Goal: Contribute content: Add original content to the website for others to see

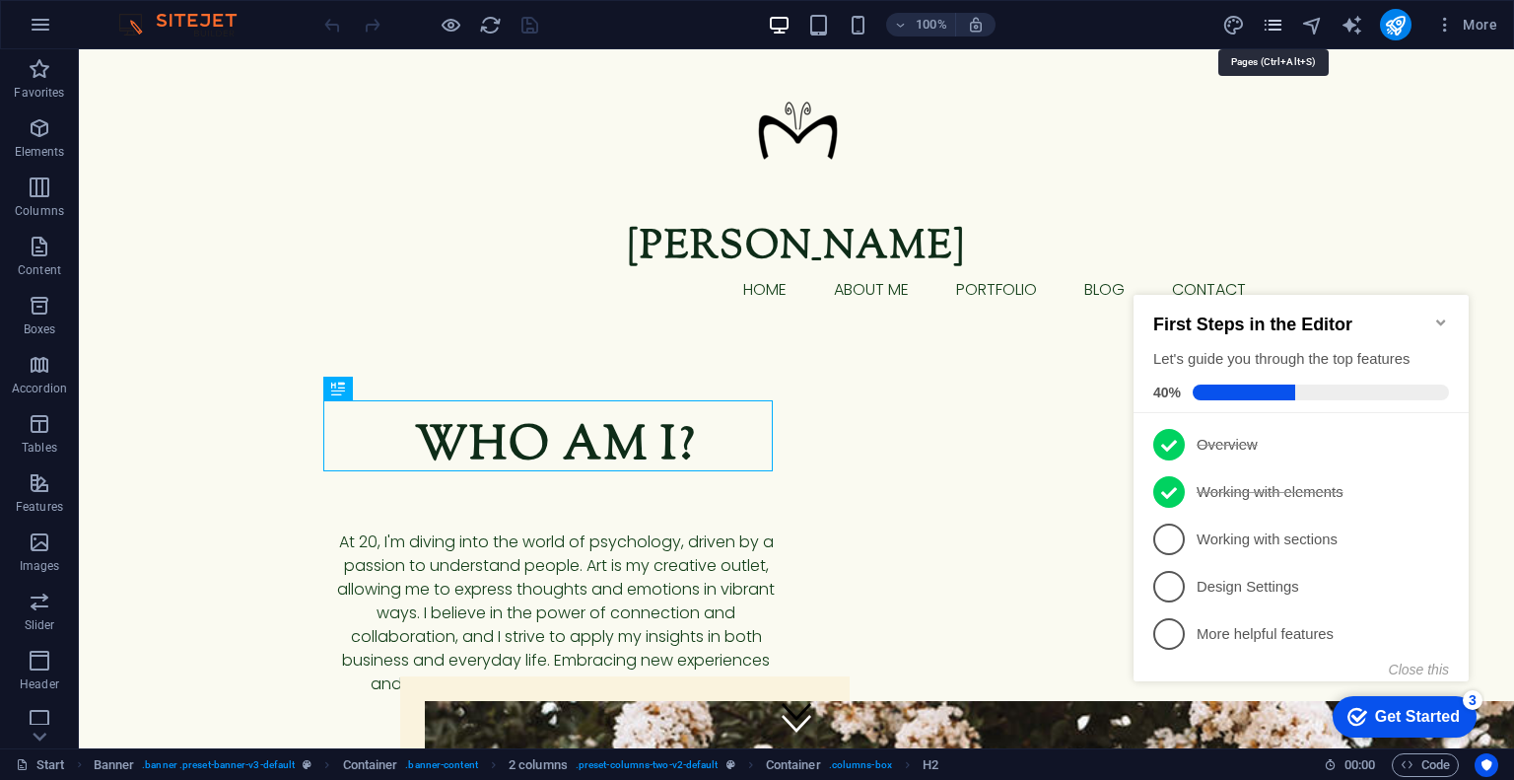
click at [1266, 32] on icon "pages" at bounding box center [1273, 25] width 23 height 23
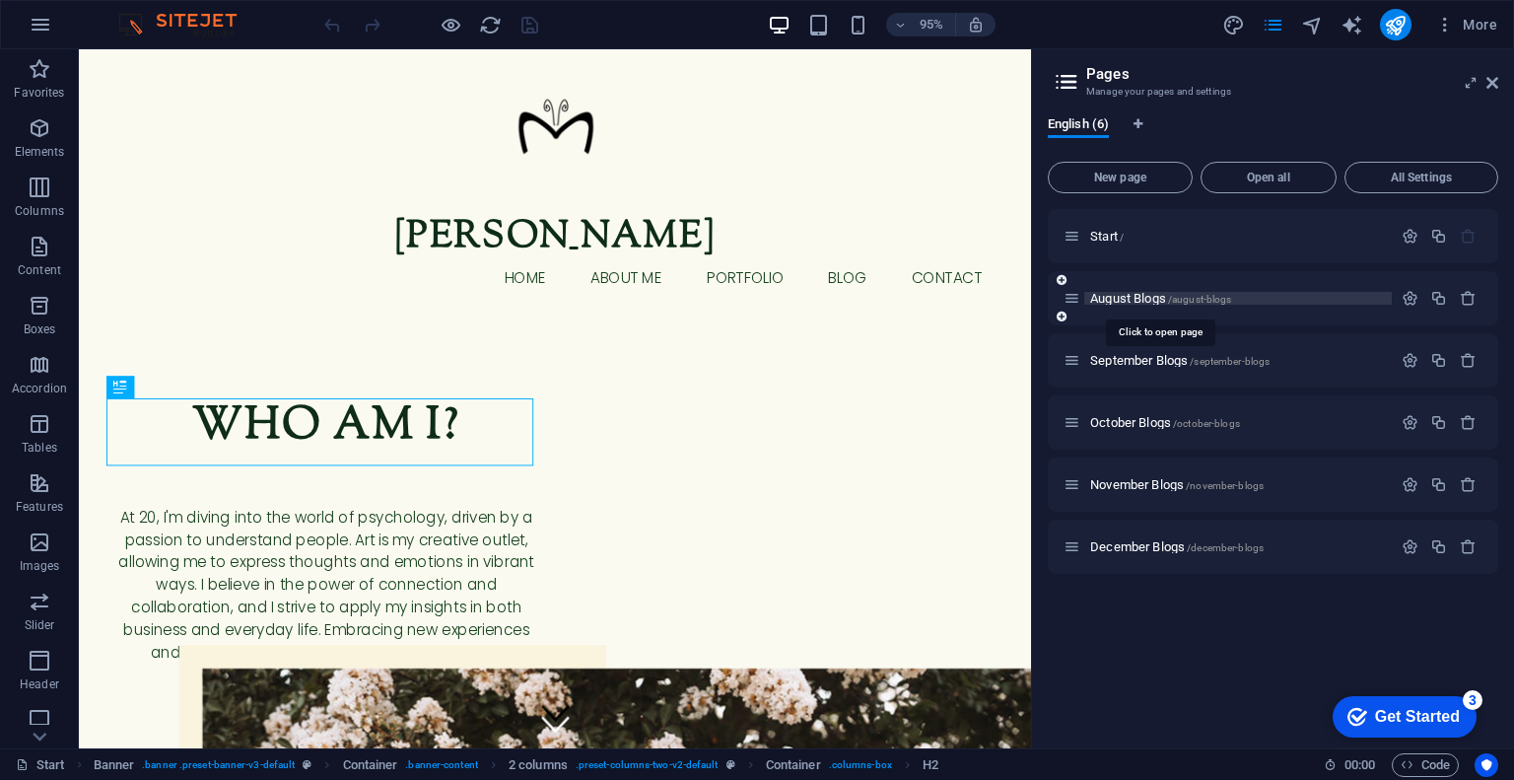
click at [1126, 302] on span "August Blogs /august-blogs" at bounding box center [1160, 298] width 141 height 15
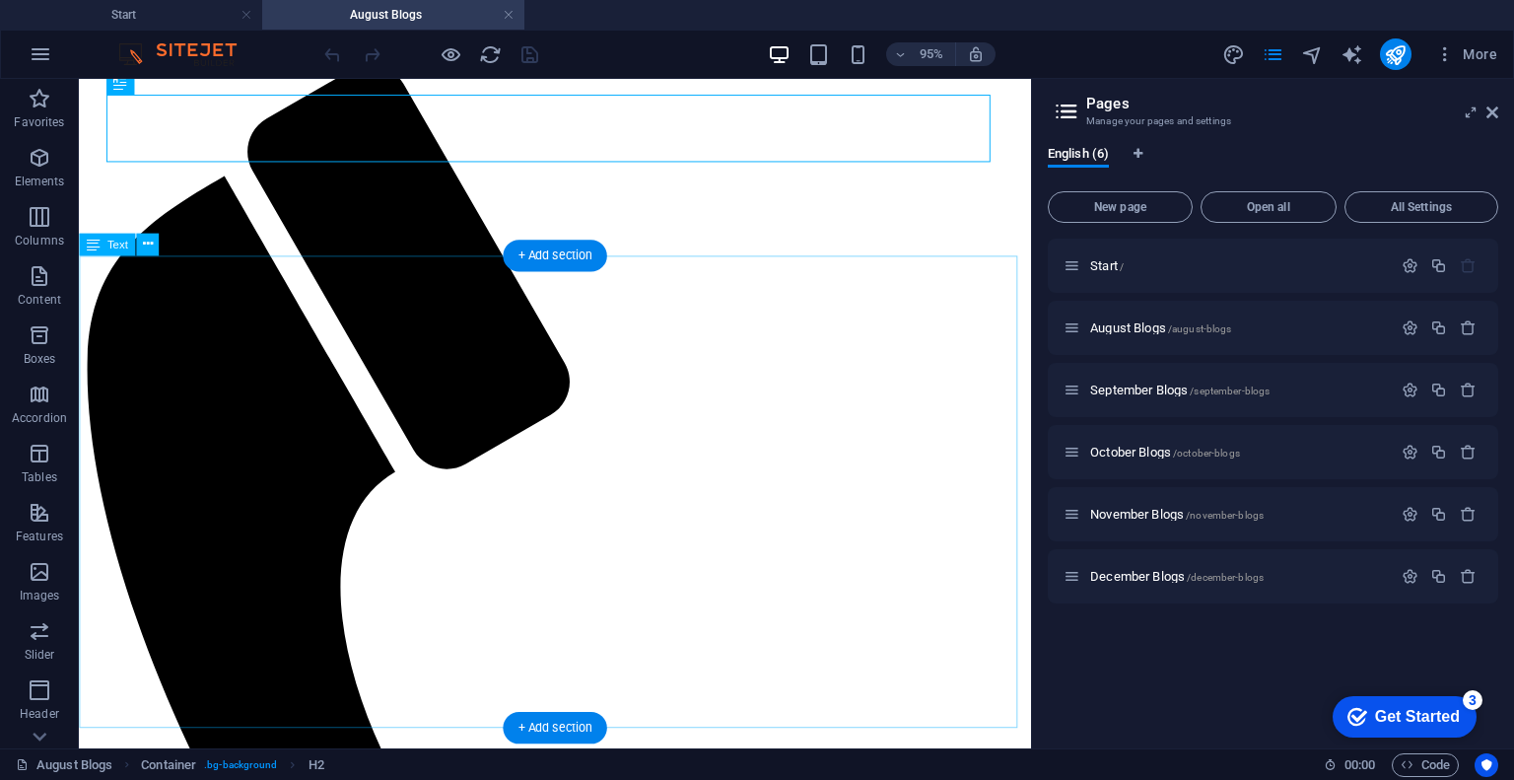
scroll to position [220, 0]
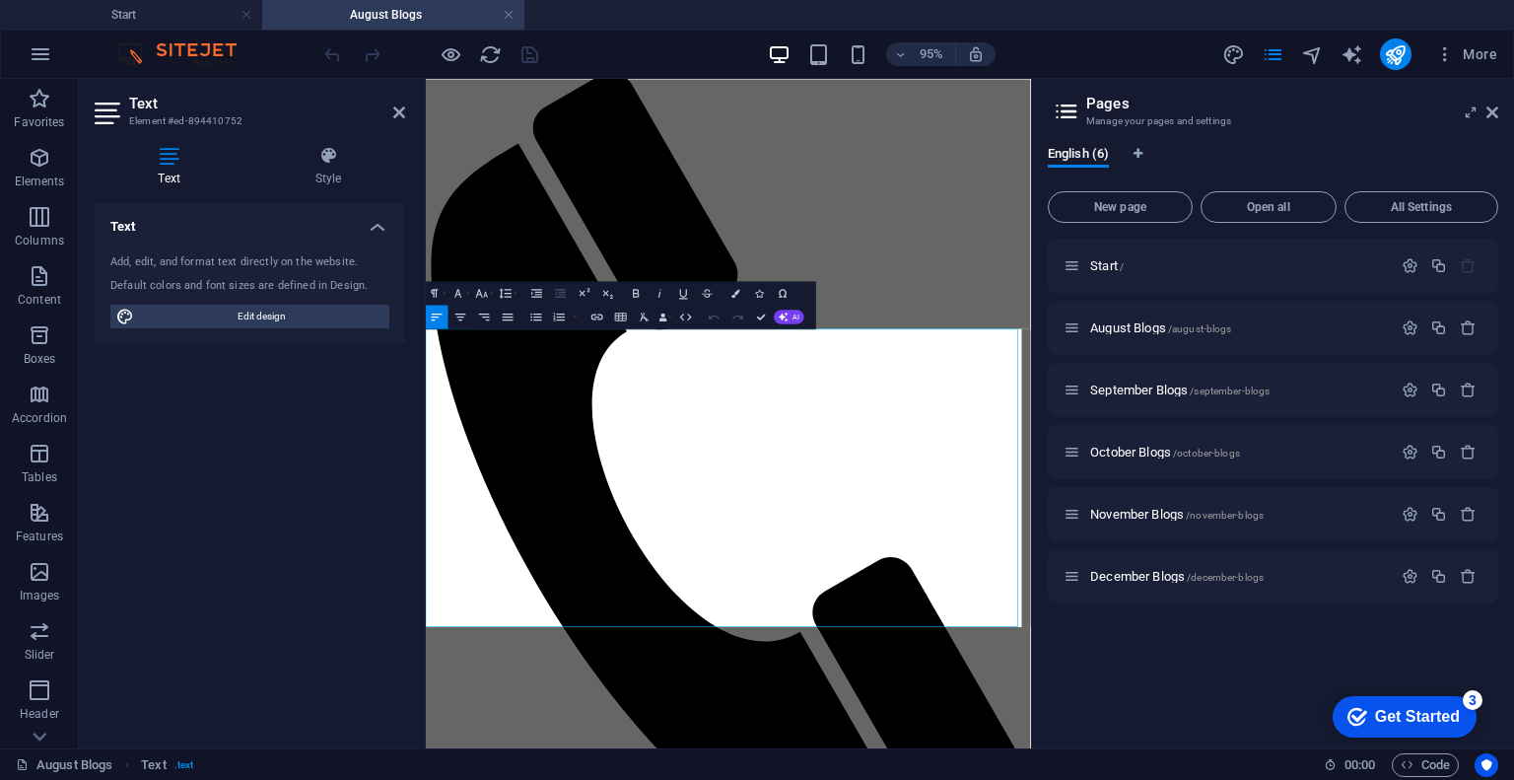
scroll to position [0, 0]
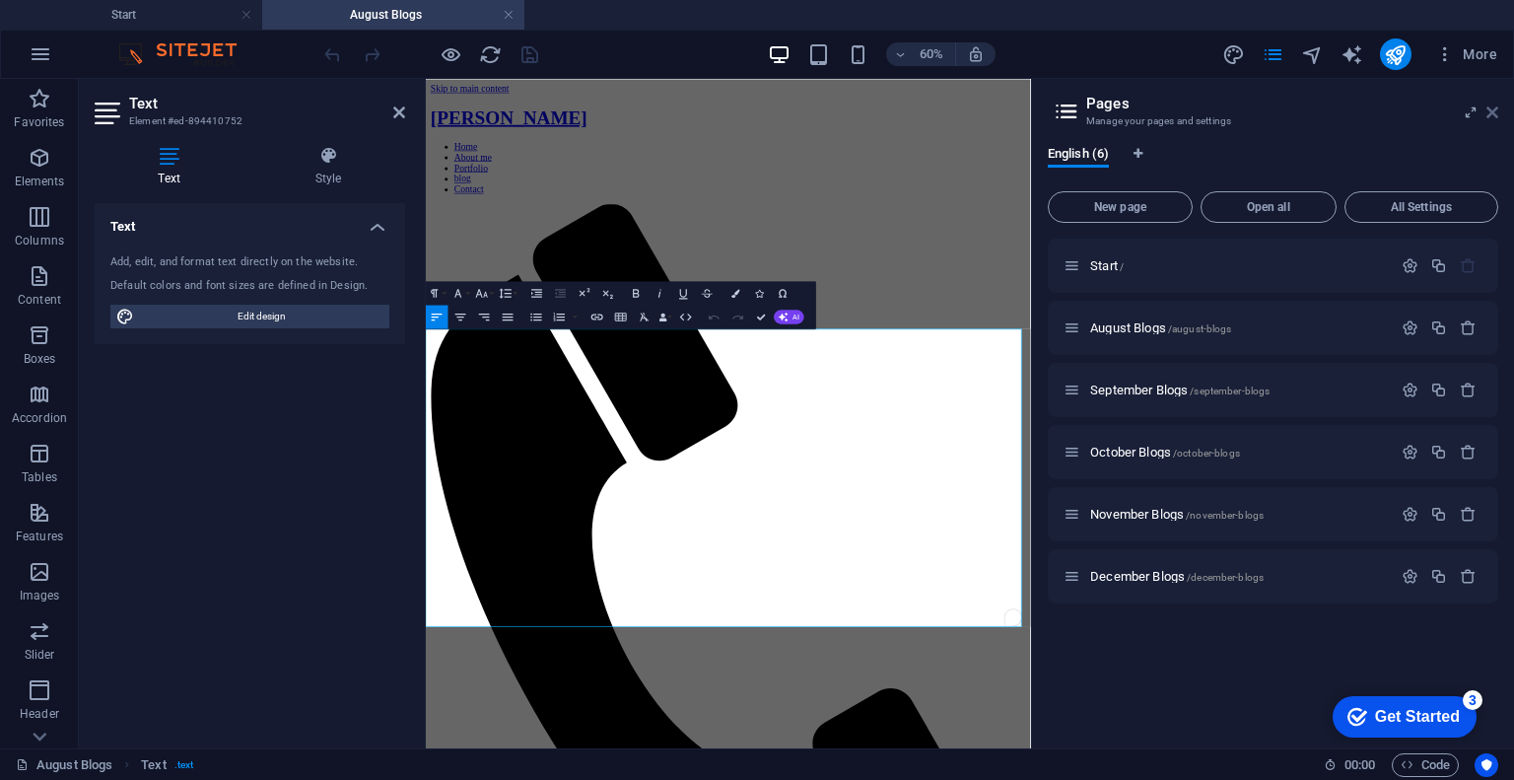
click at [1491, 115] on icon at bounding box center [1493, 112] width 12 height 16
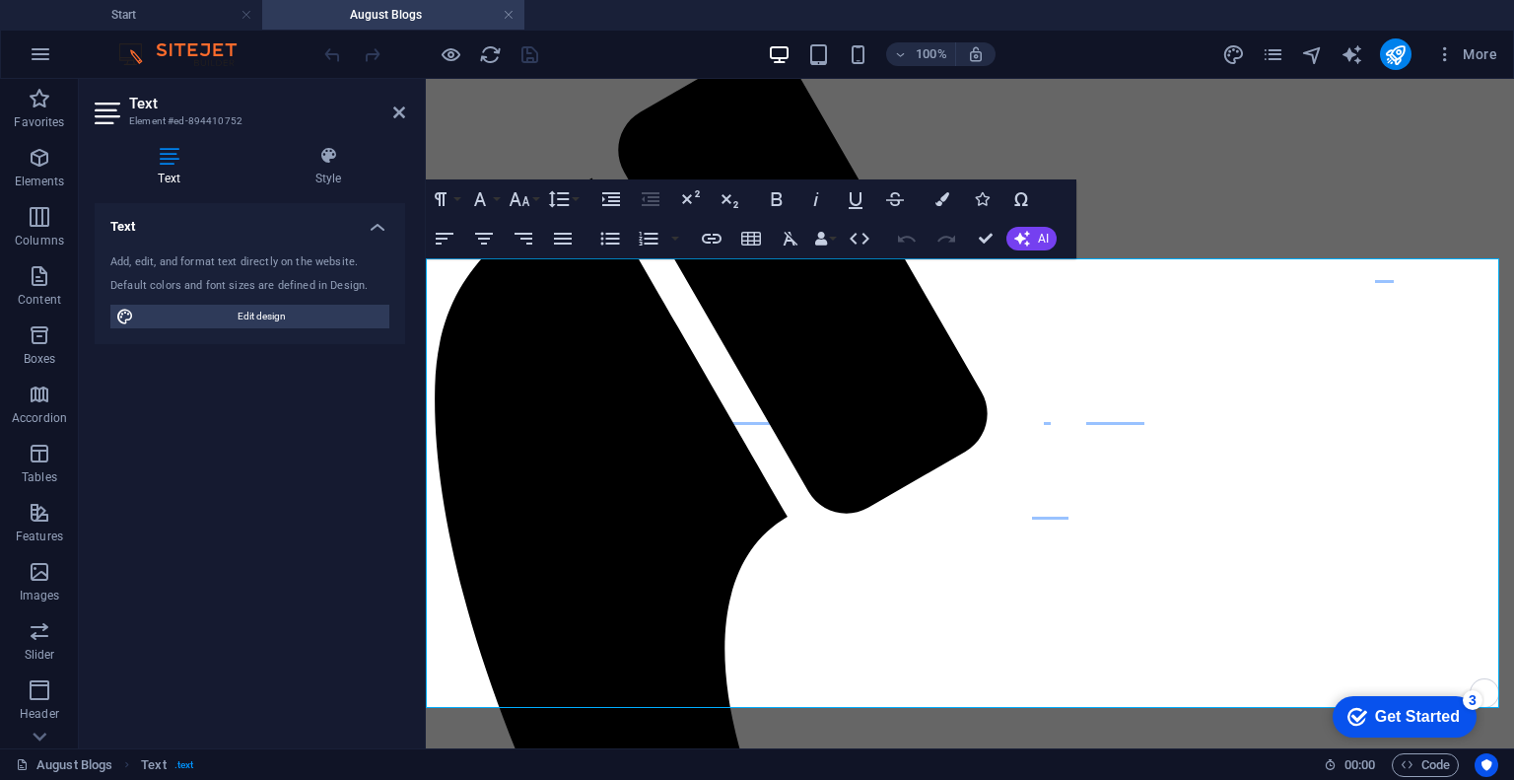
scroll to position [237, 0]
drag, startPoint x: 780, startPoint y: 540, endPoint x: 798, endPoint y: 548, distance: 20.3
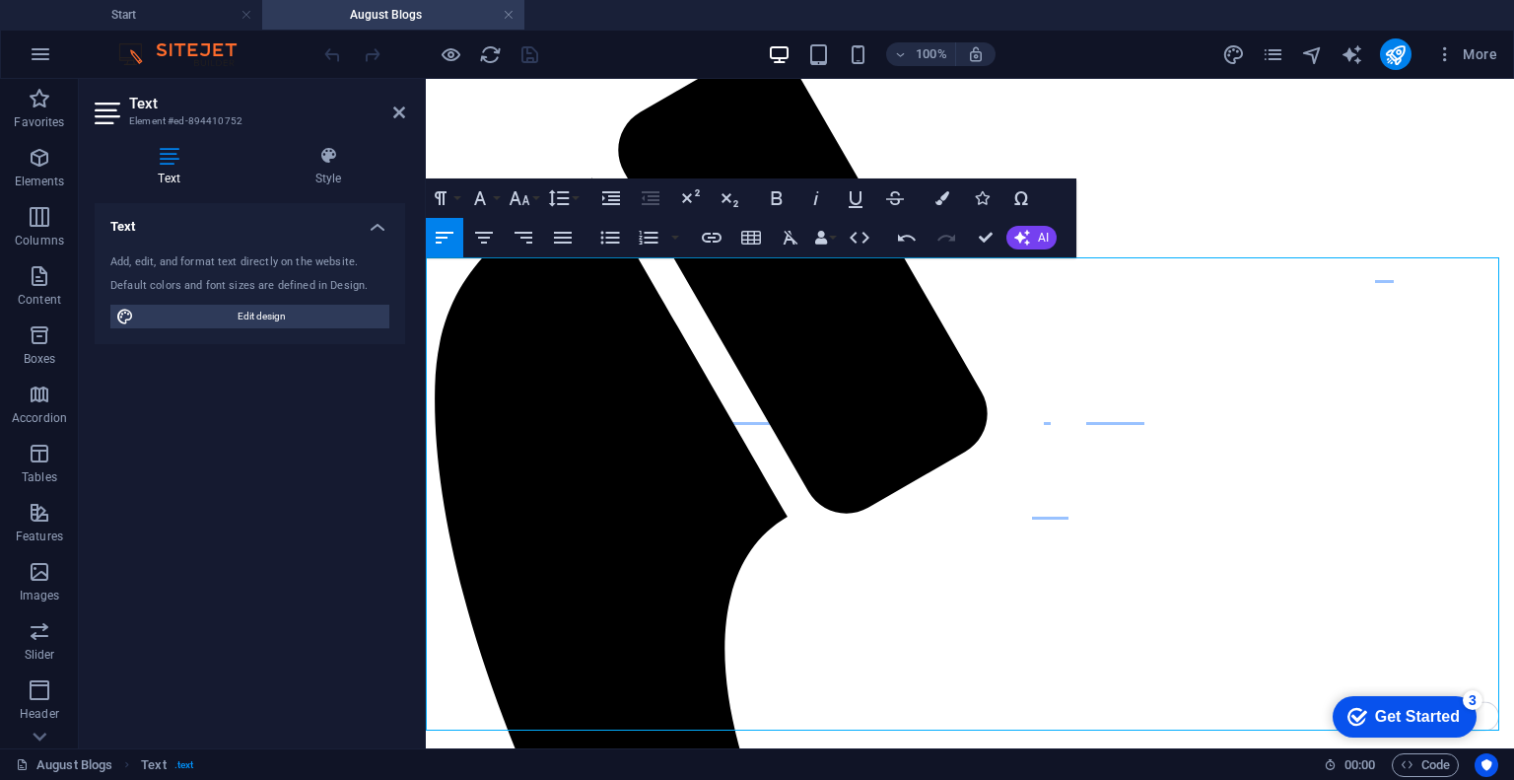
drag, startPoint x: 734, startPoint y: 531, endPoint x: 405, endPoint y: 272, distance: 419.1
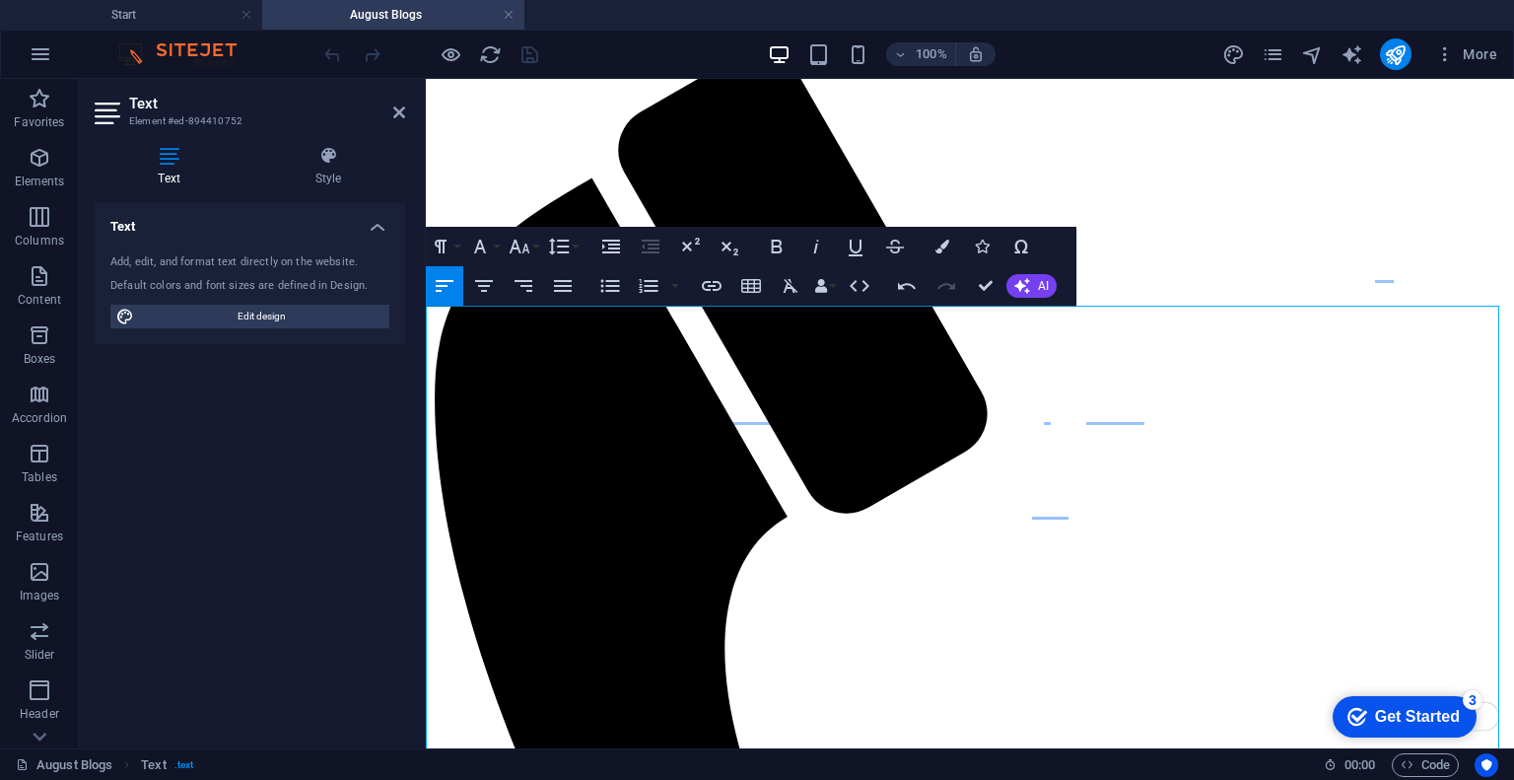
scroll to position [189, 0]
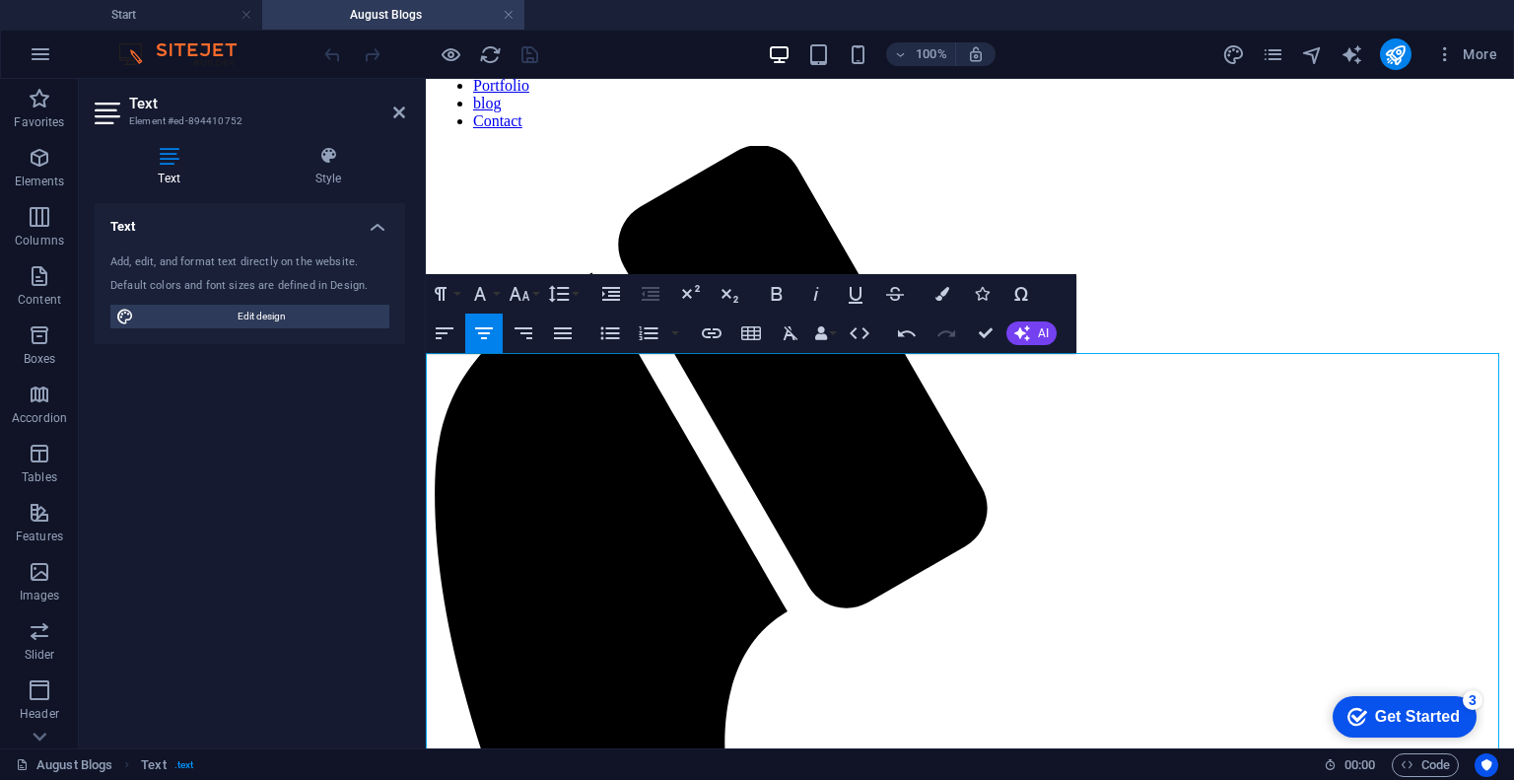
scroll to position [31738, 7]
click at [442, 330] on icon "button" at bounding box center [445, 333] width 24 height 24
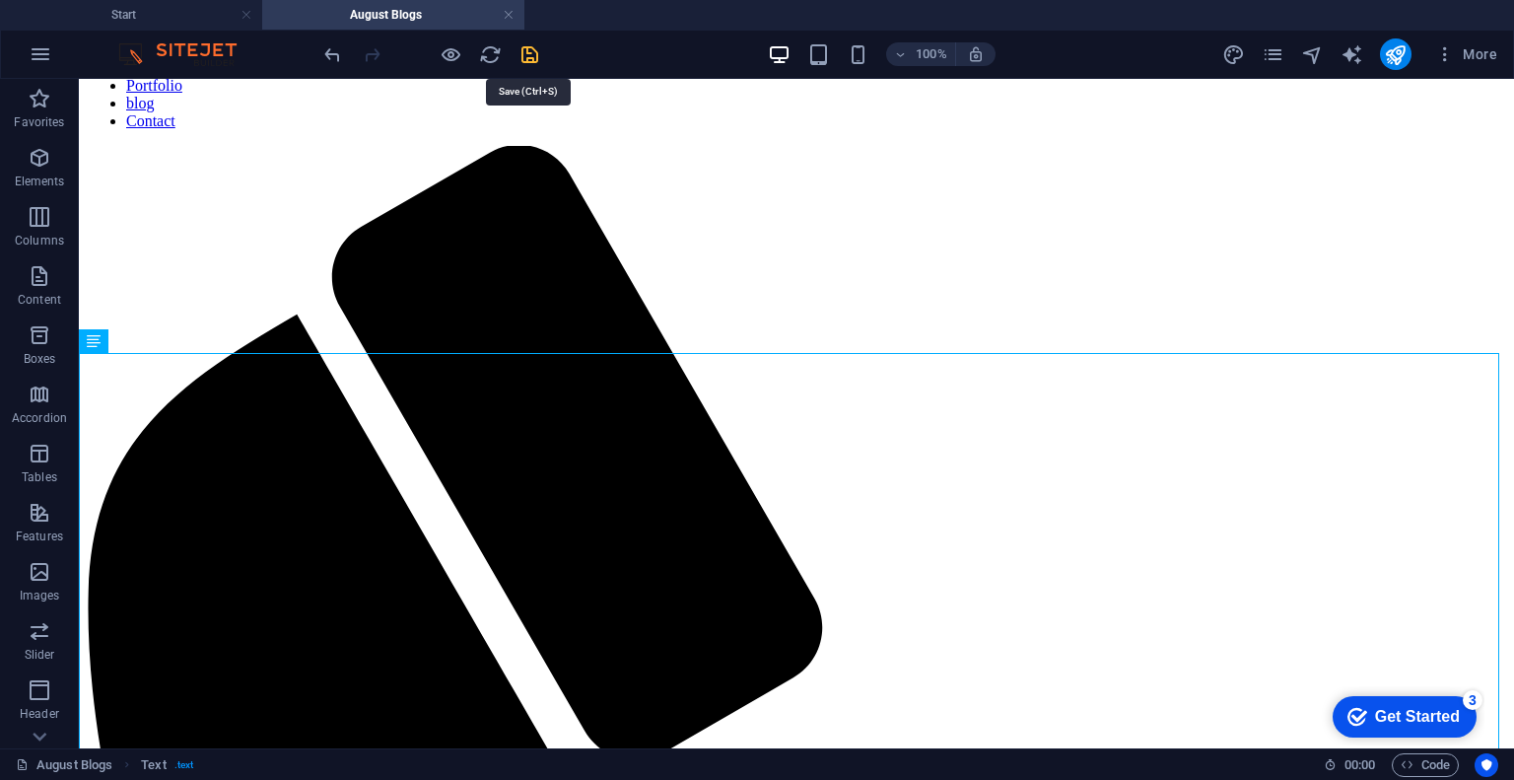
click at [527, 57] on icon "save" at bounding box center [530, 54] width 23 height 23
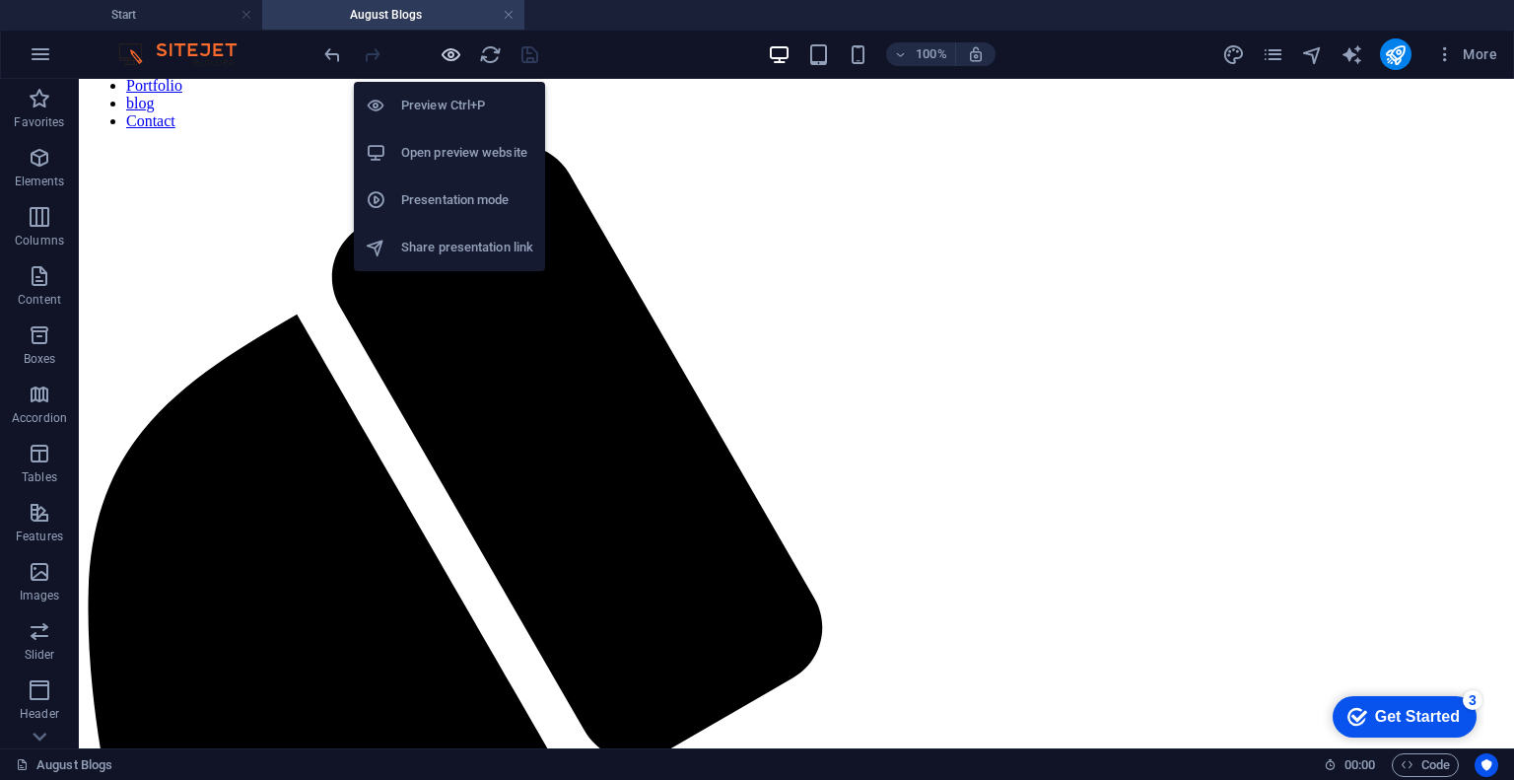
click at [451, 62] on icon "button" at bounding box center [451, 54] width 23 height 23
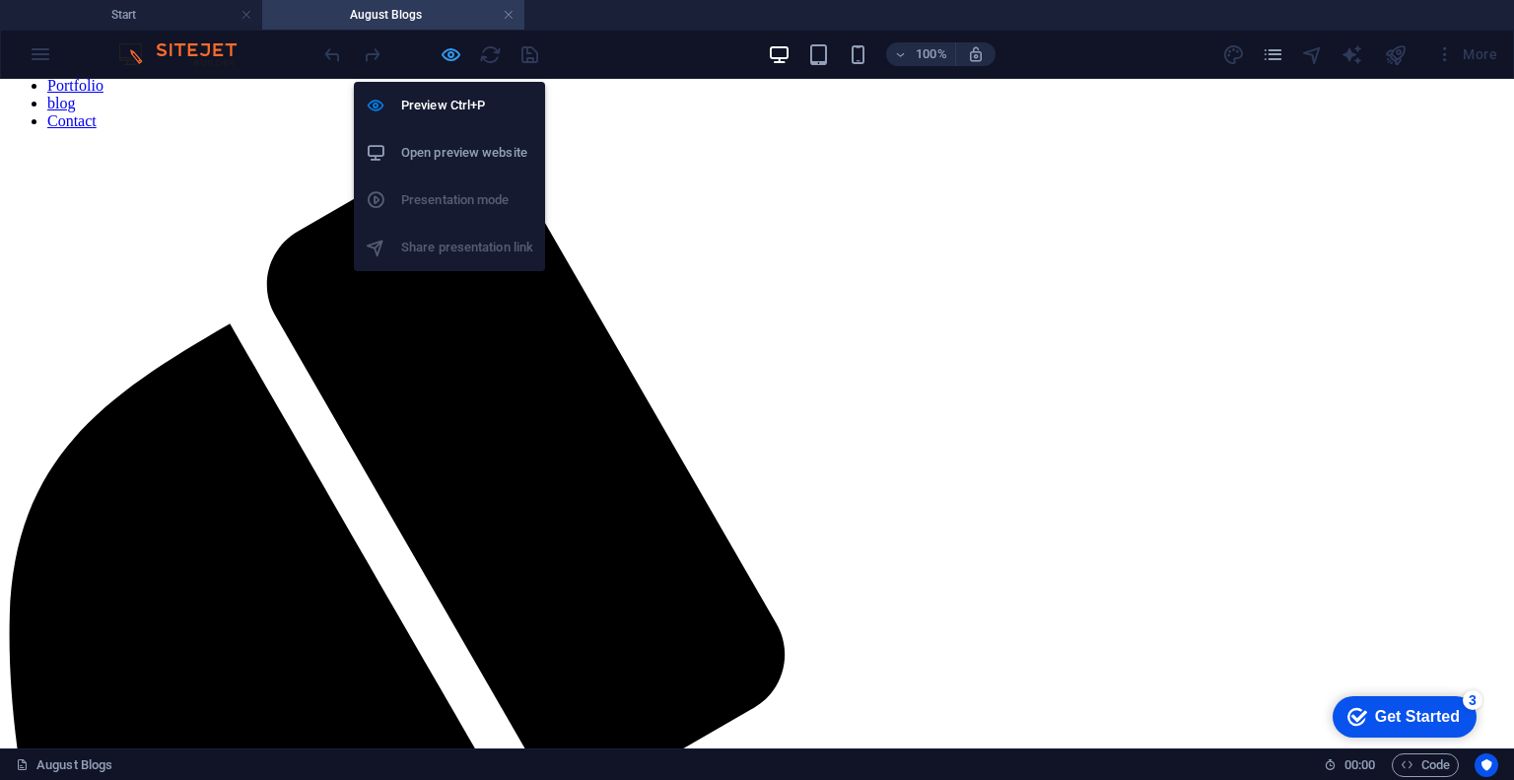
click at [457, 58] on icon "button" at bounding box center [451, 54] width 23 height 23
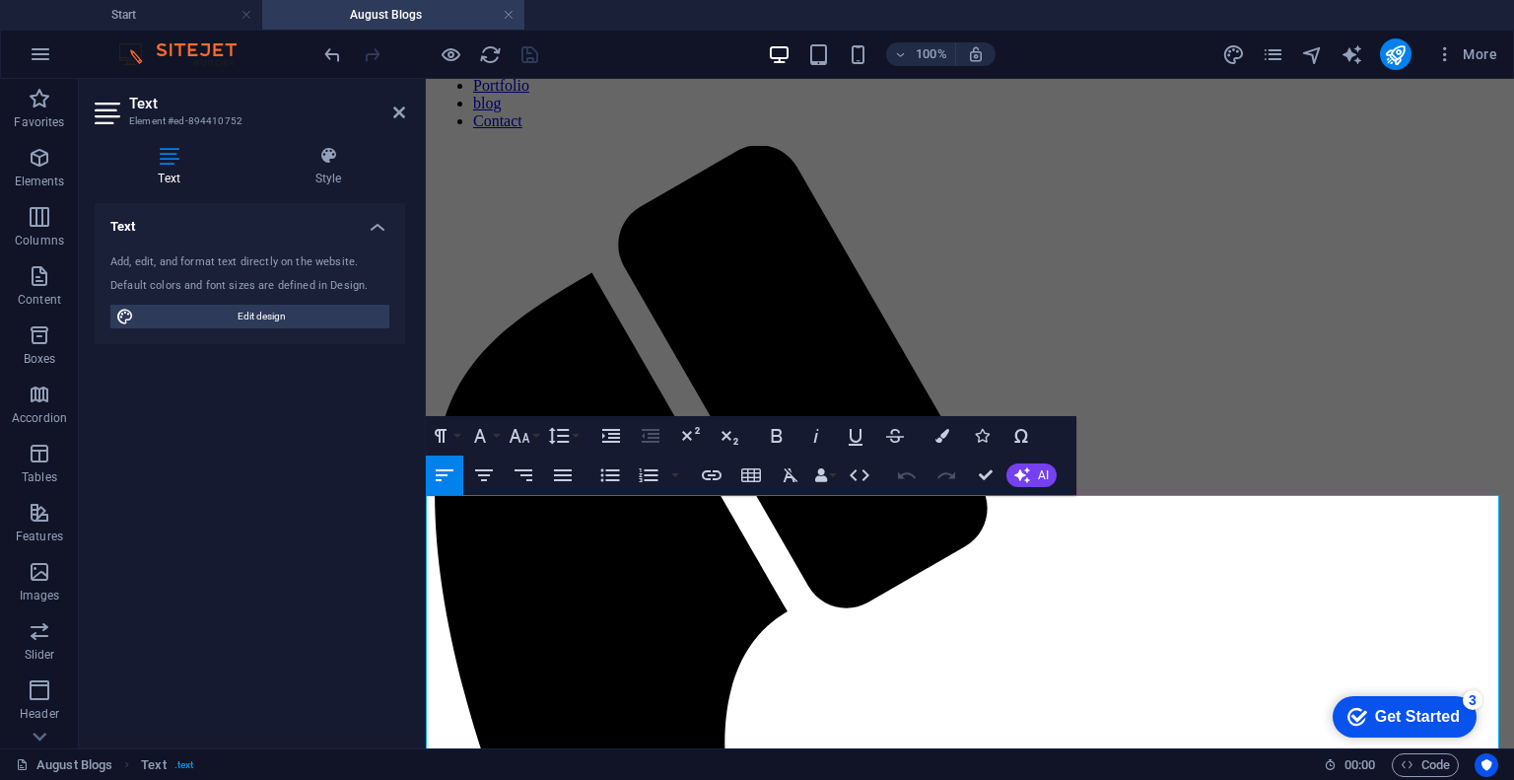
scroll to position [0, 0]
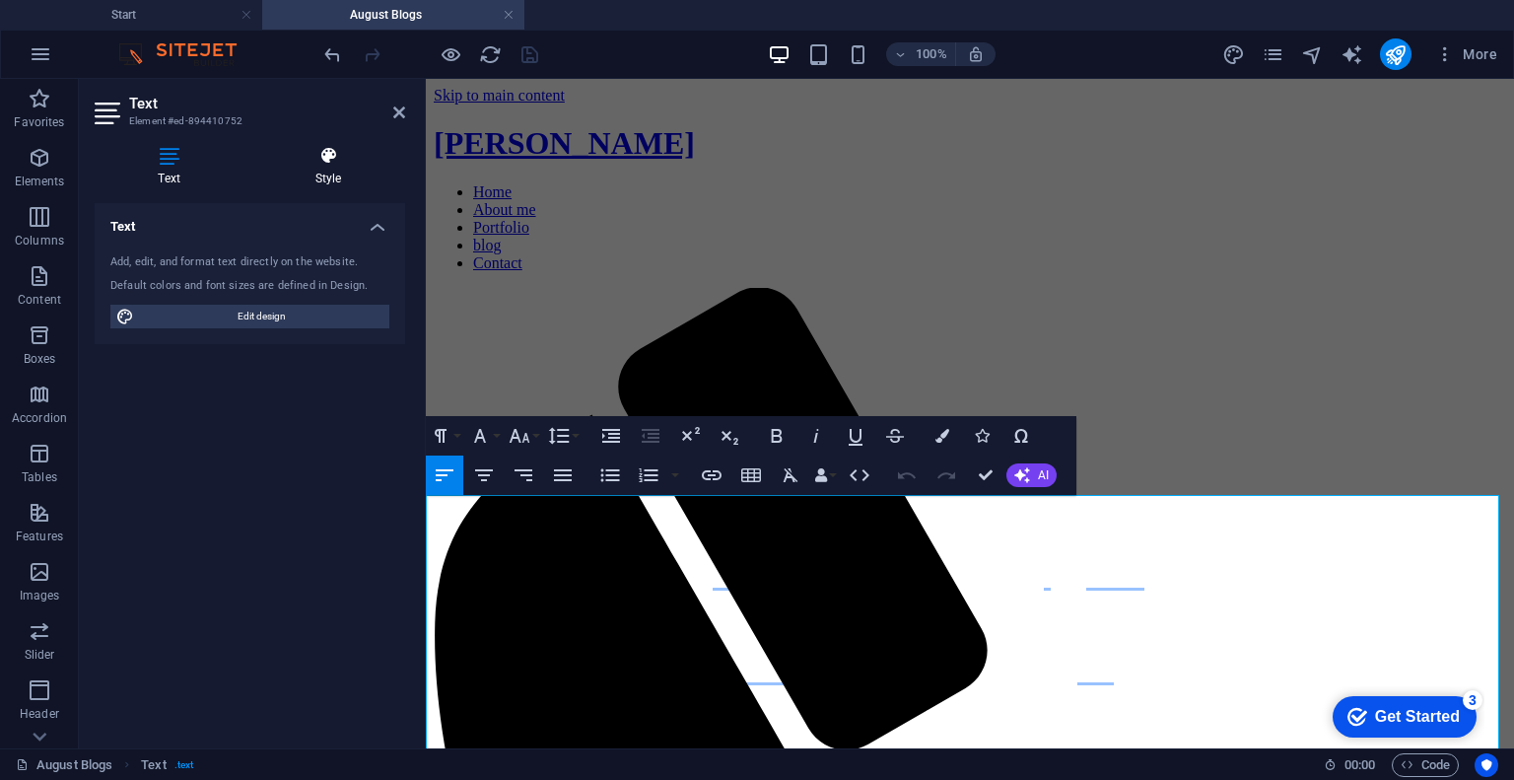
click at [324, 173] on h4 "Style" at bounding box center [328, 166] width 154 height 41
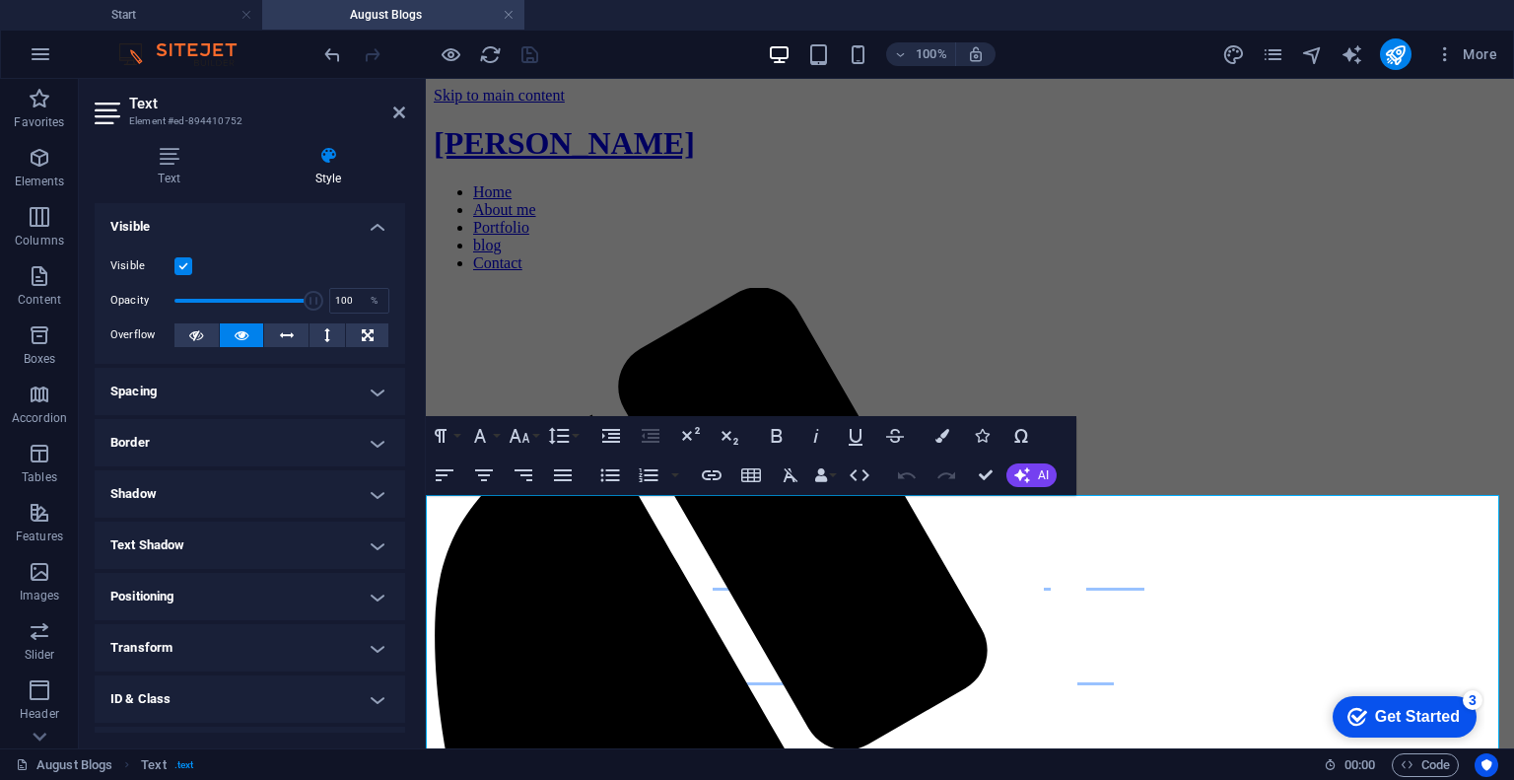
click at [251, 455] on h4 "Border" at bounding box center [250, 442] width 311 height 47
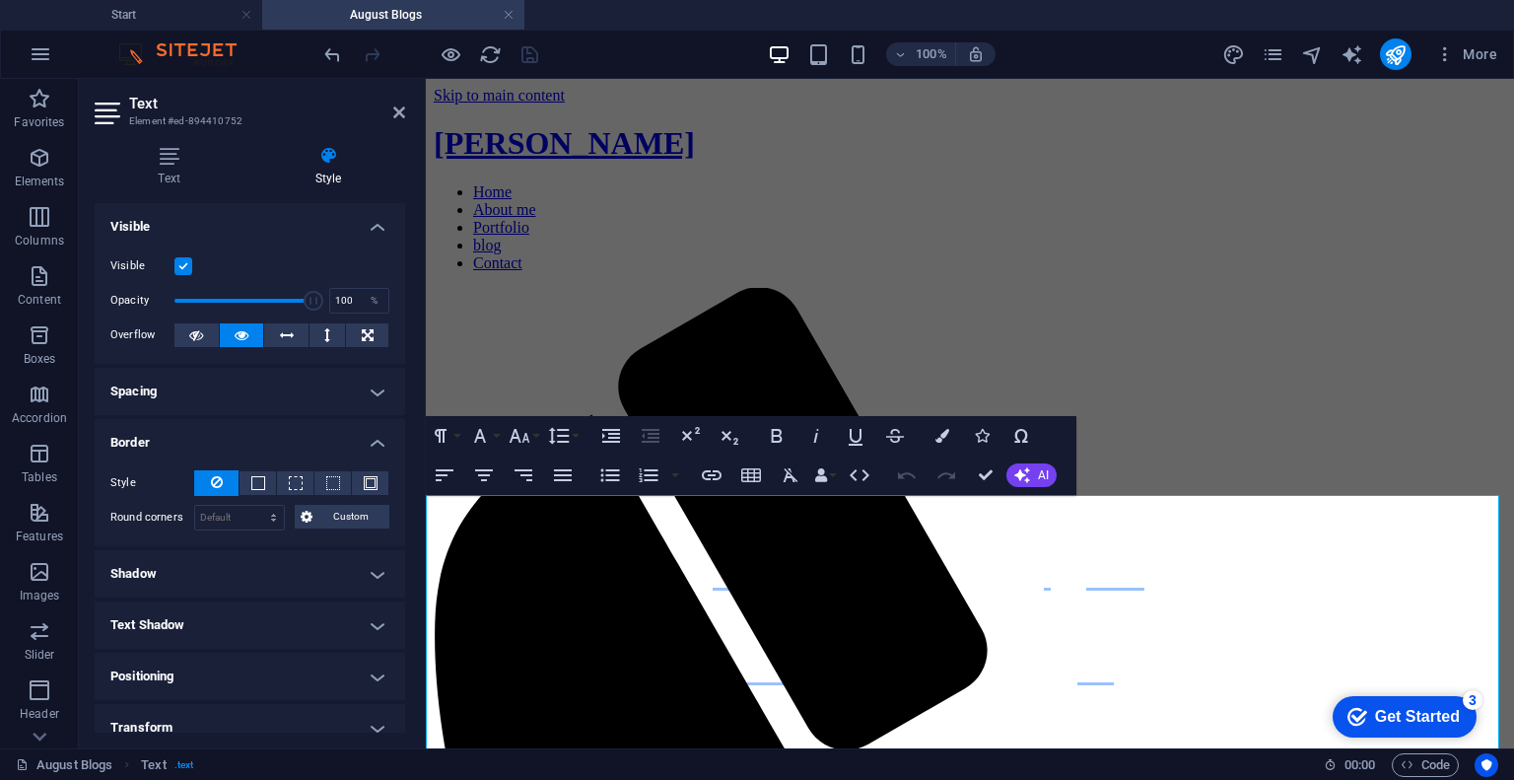
click at [300, 433] on h4 "Border" at bounding box center [250, 436] width 311 height 35
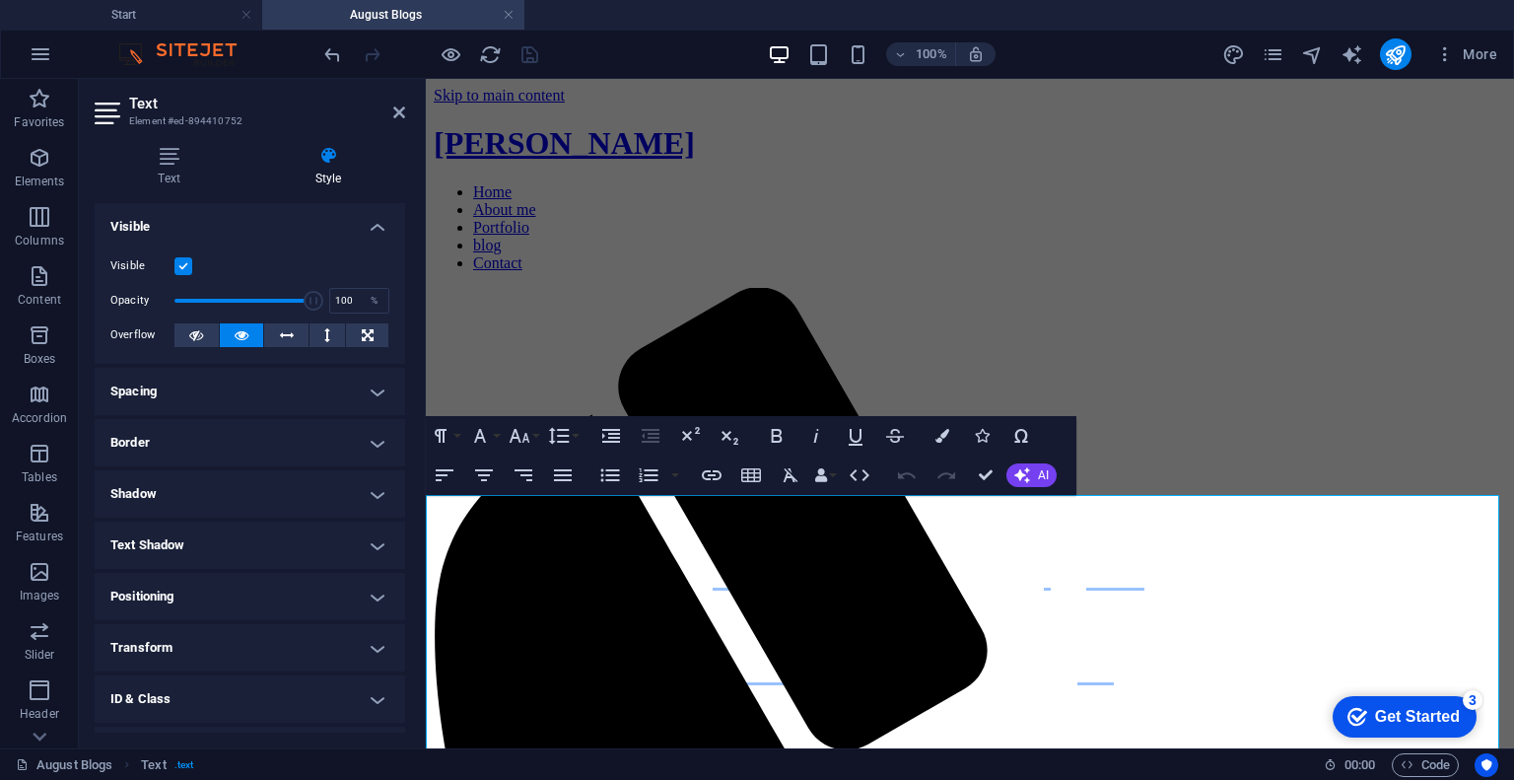
click at [303, 399] on h4 "Spacing" at bounding box center [250, 391] width 311 height 47
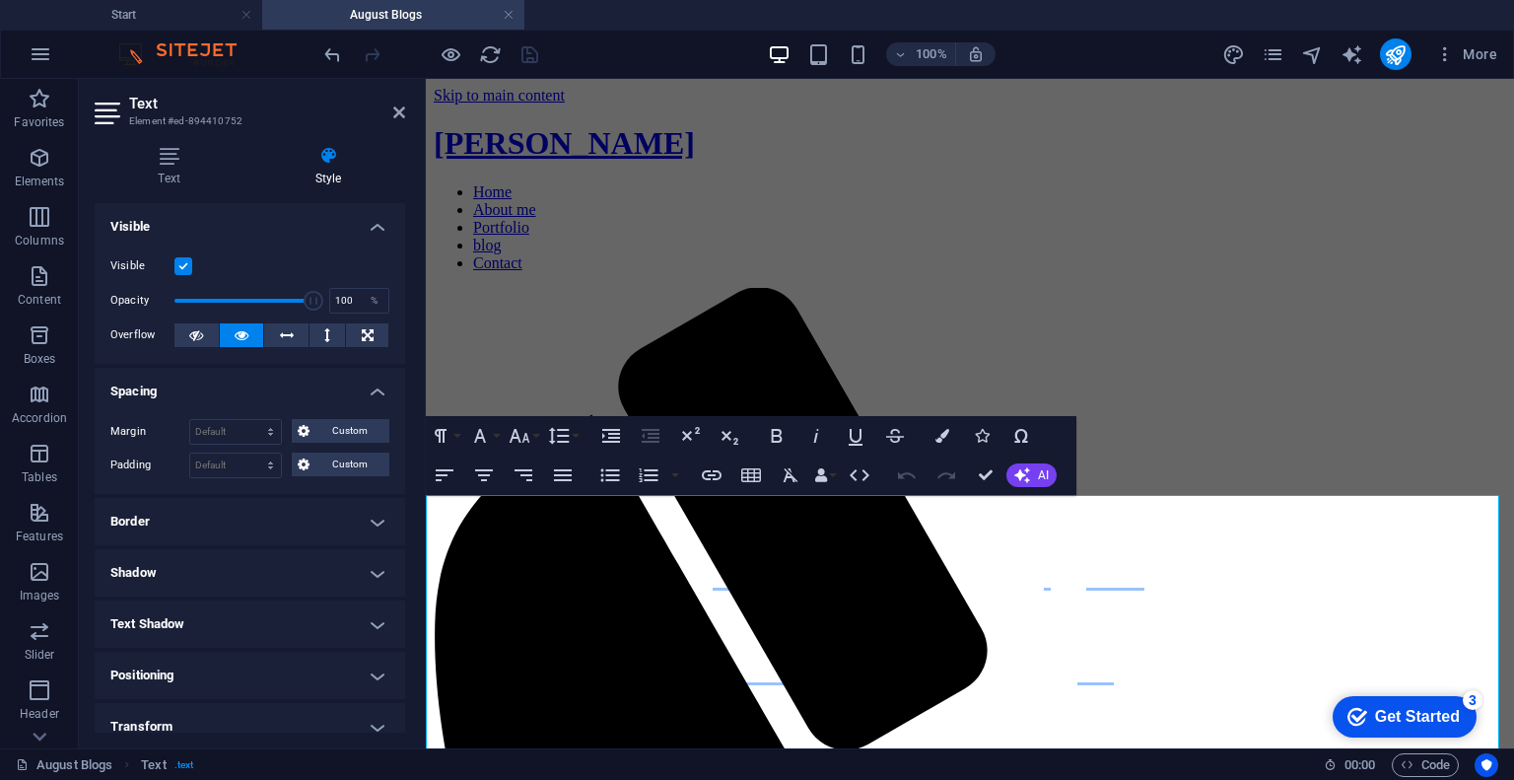
click at [303, 399] on h4 "Spacing" at bounding box center [250, 385] width 311 height 35
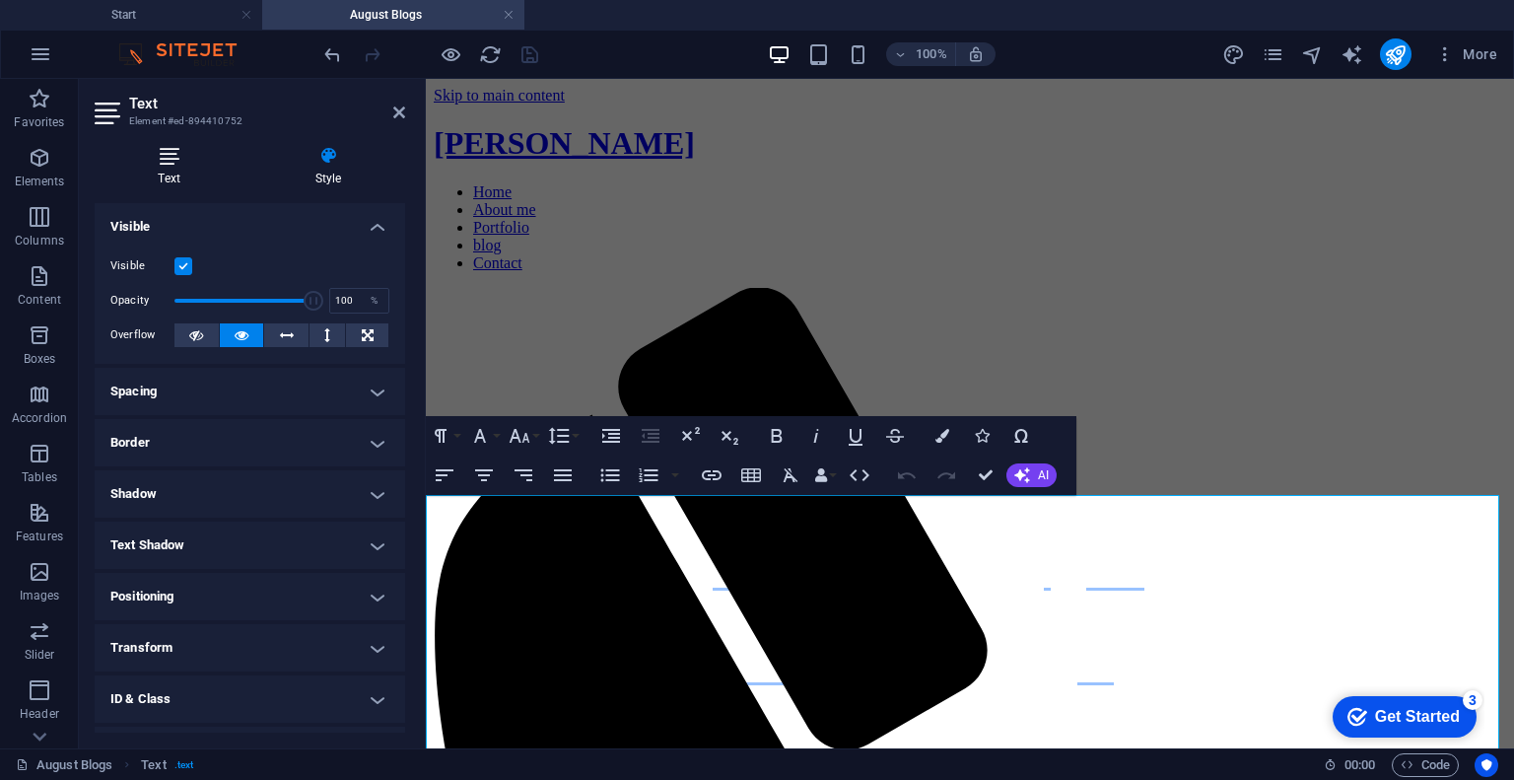
click at [178, 176] on h4 "Text" at bounding box center [173, 166] width 157 height 41
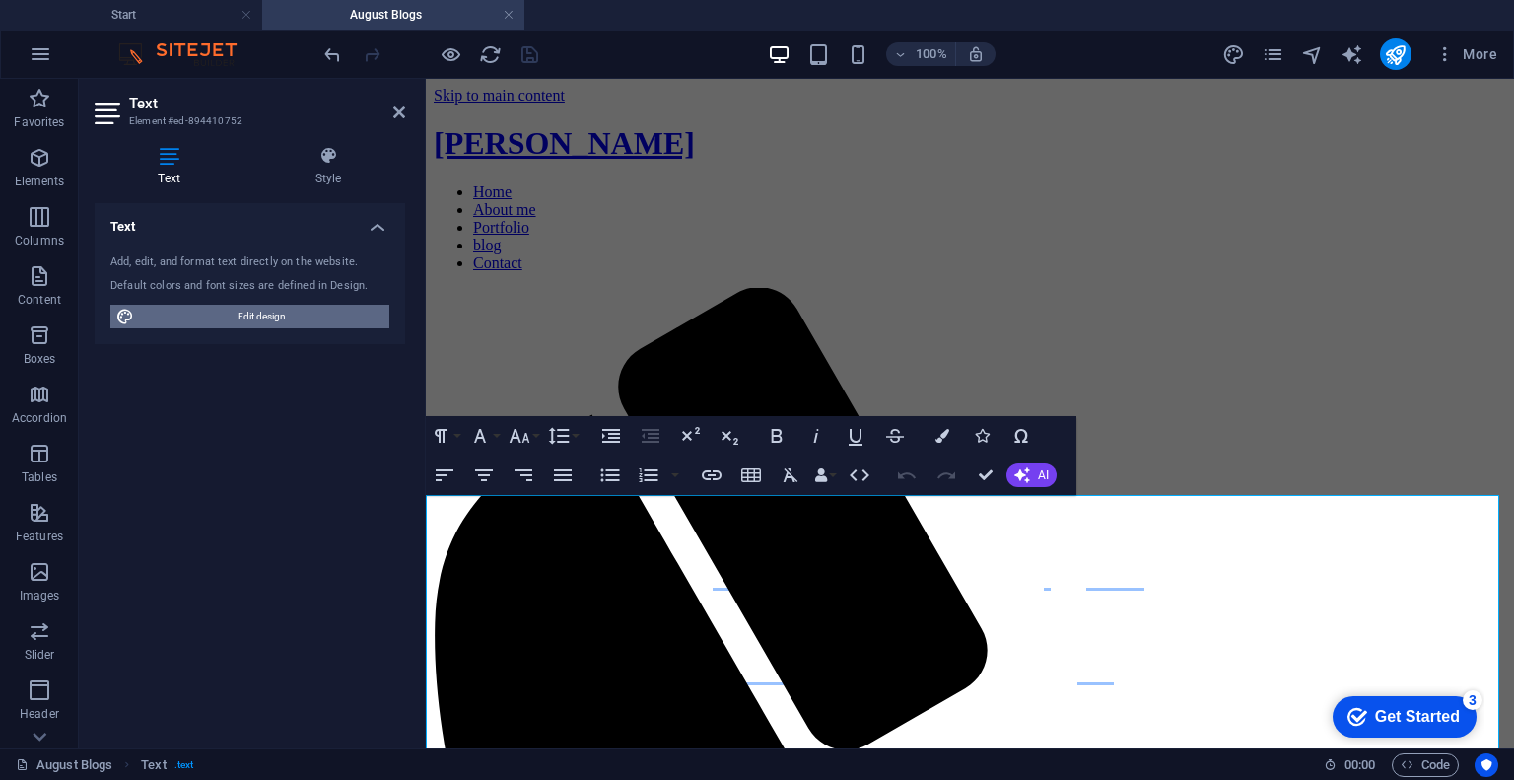
drag, startPoint x: 268, startPoint y: 313, endPoint x: 830, endPoint y: 387, distance: 566.7
click at [268, 313] on span "Edit design" at bounding box center [261, 317] width 243 height 24
select select "rem"
select select "300"
select select "px"
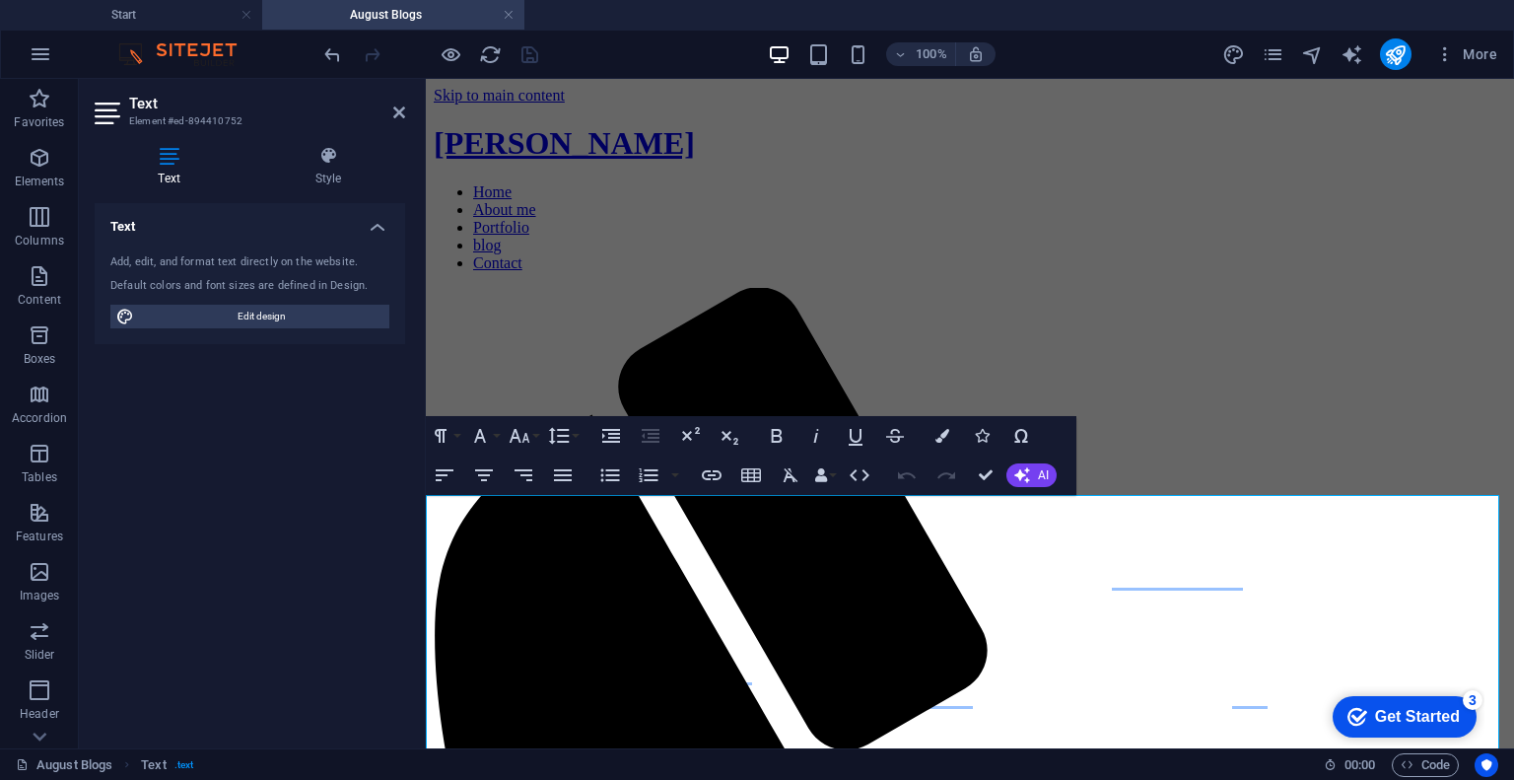
select select "rem"
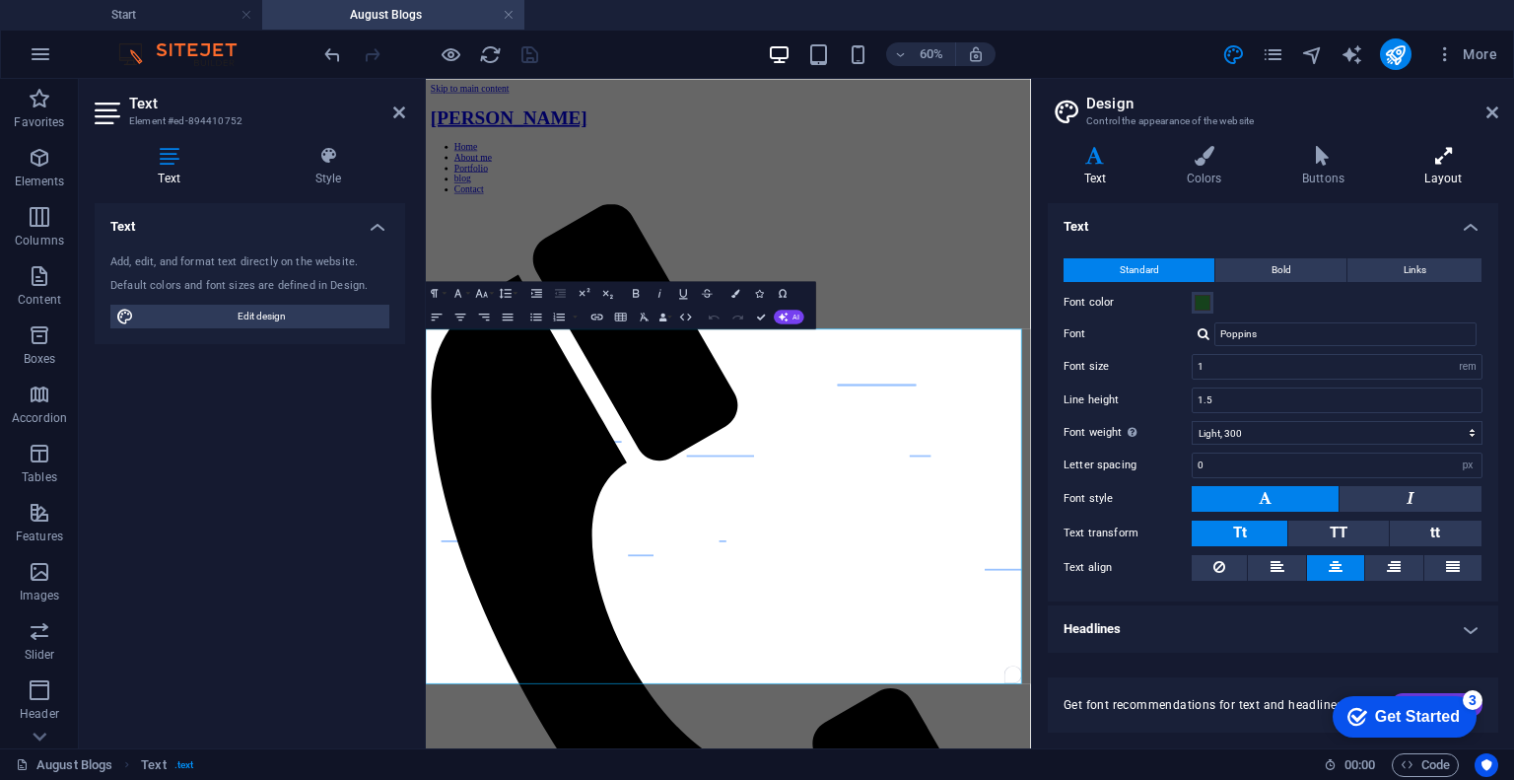
click at [1436, 178] on h4 "Layout" at bounding box center [1443, 166] width 109 height 41
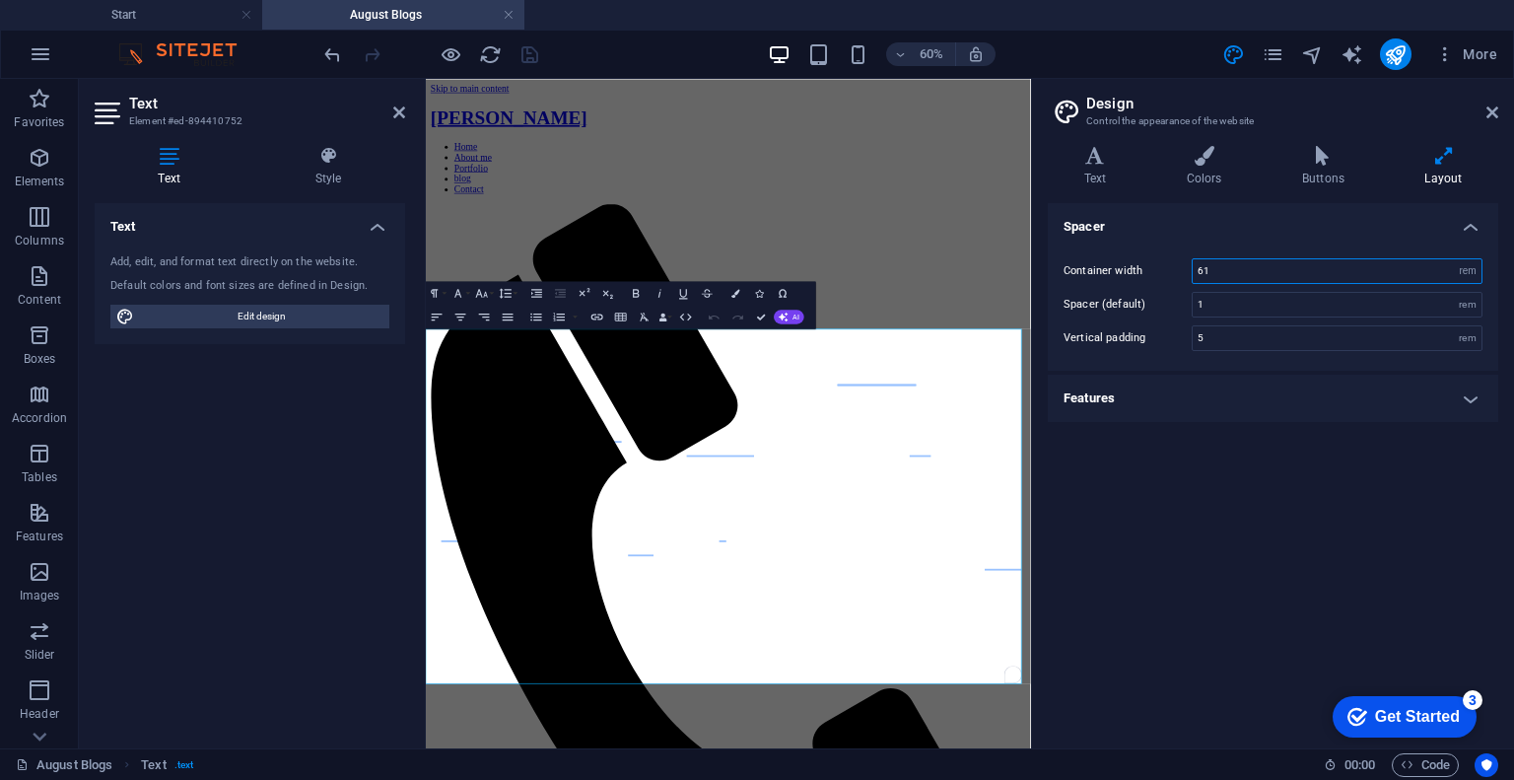
click at [1288, 263] on input "61" at bounding box center [1337, 271] width 289 height 24
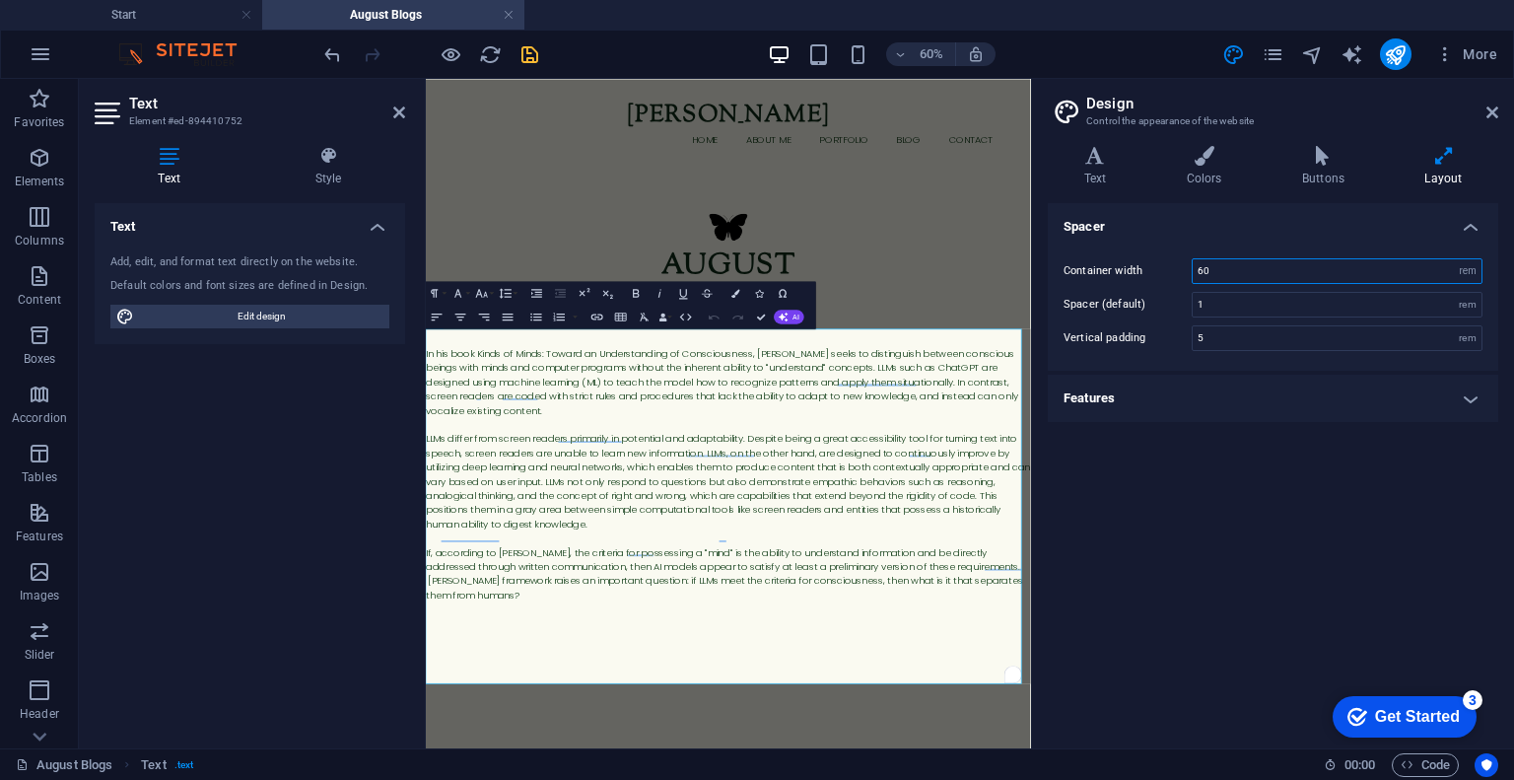
type input "6"
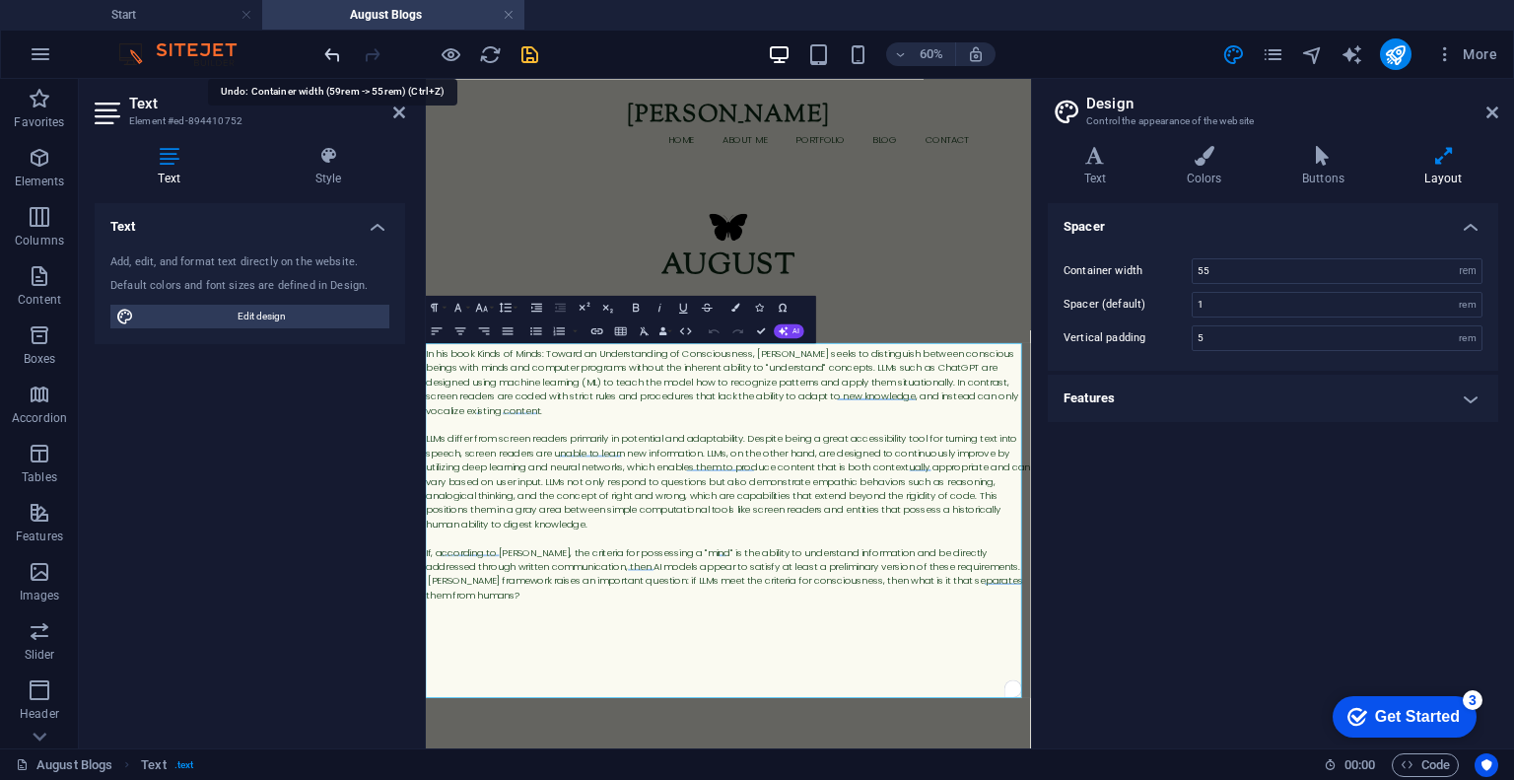
click at [335, 52] on icon "undo" at bounding box center [332, 54] width 23 height 23
type input "61"
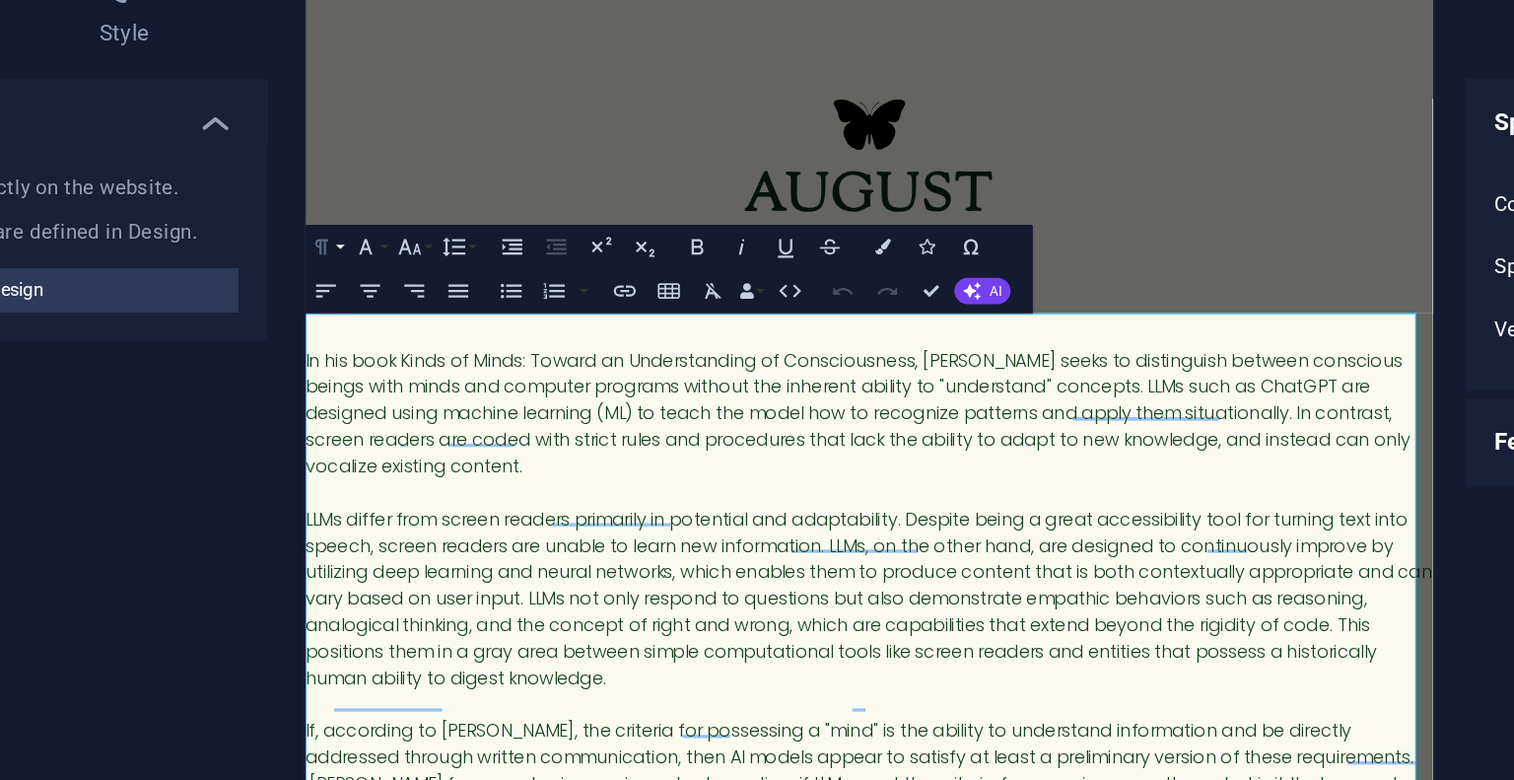
click at [437, 293] on icon "button" at bounding box center [435, 293] width 14 height 14
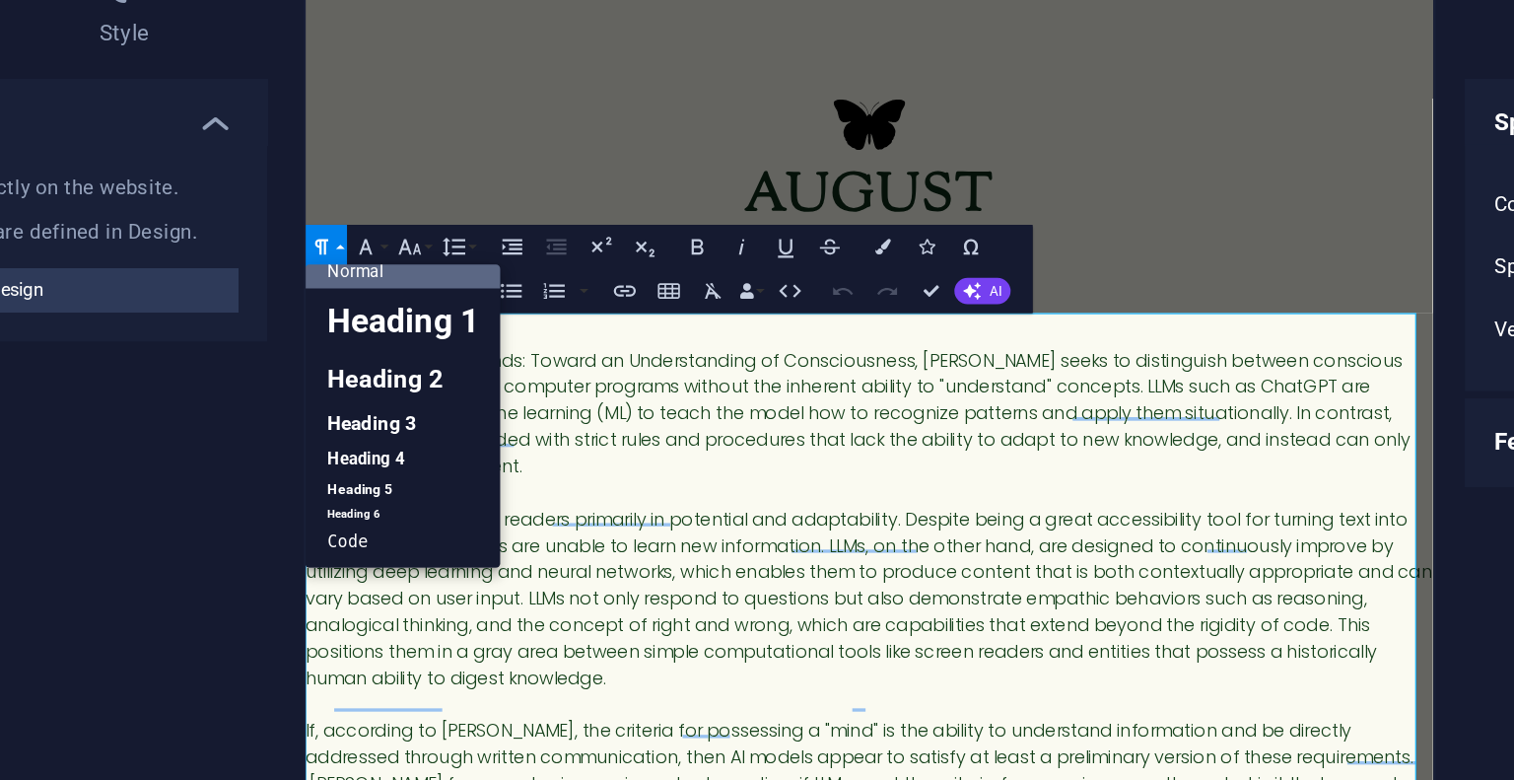
scroll to position [16, 0]
click at [1001, 225] on div "august" at bounding box center [810, 143] width 1008 height 301
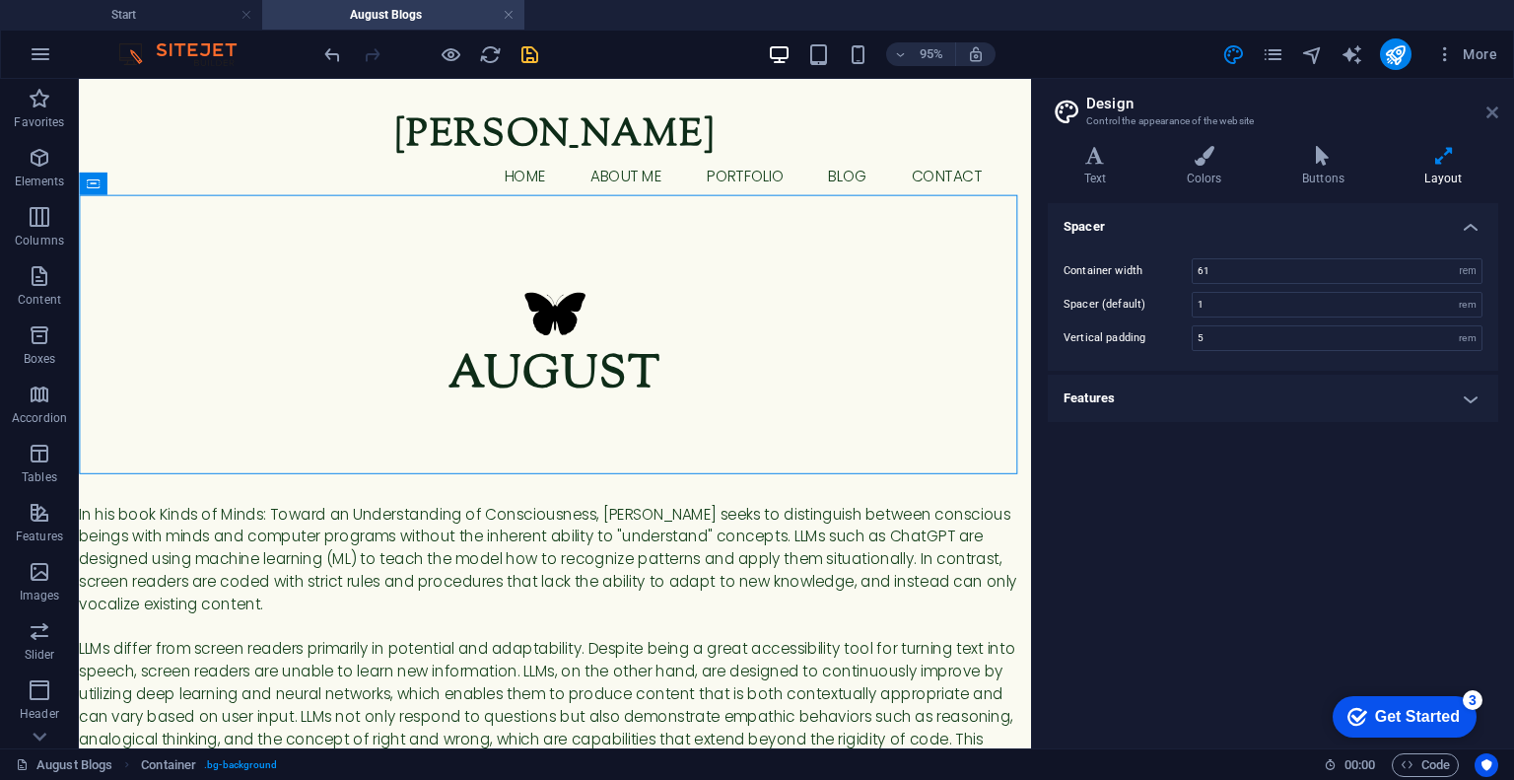
click at [1489, 109] on icon at bounding box center [1493, 112] width 12 height 16
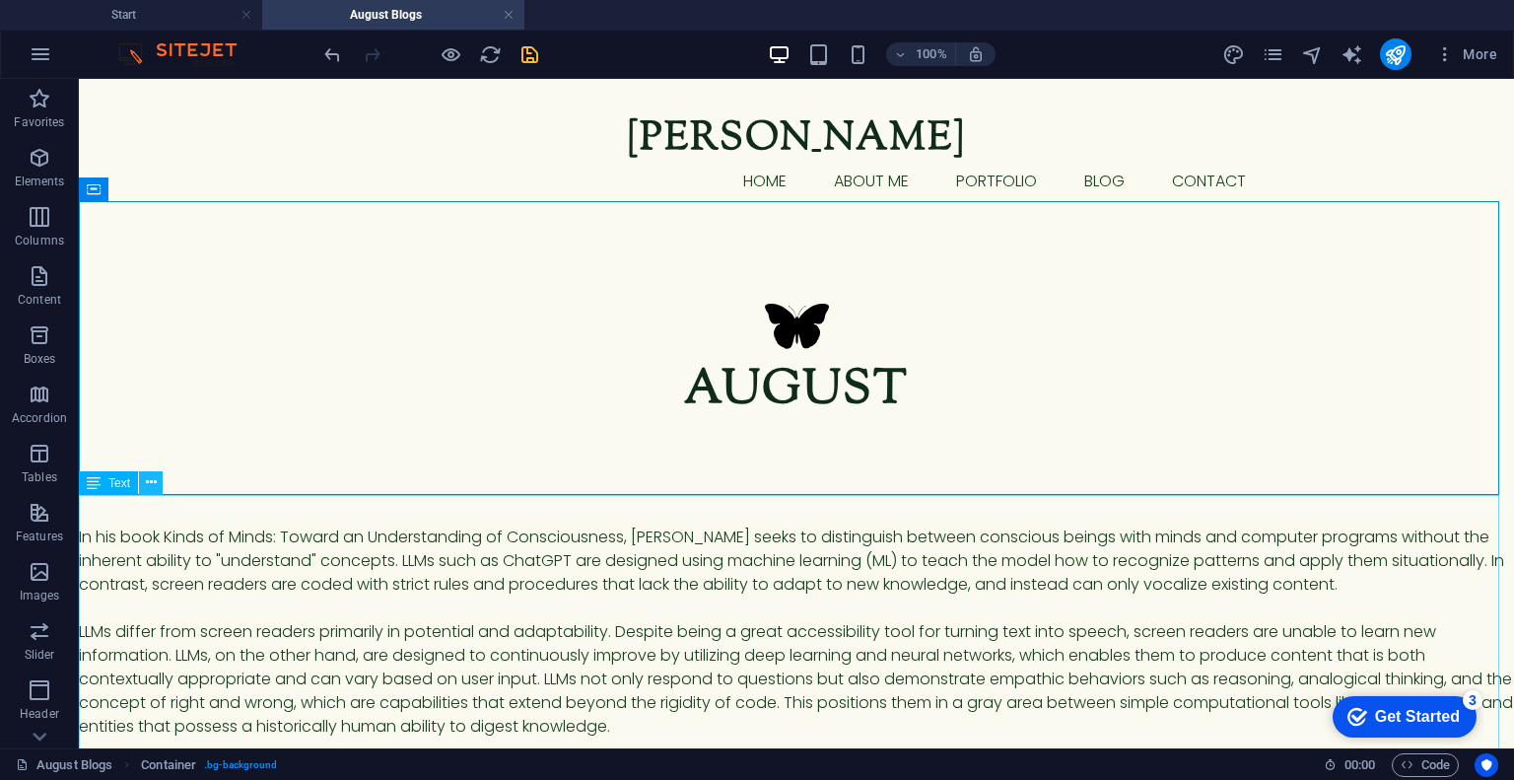
click at [146, 477] on icon at bounding box center [151, 482] width 11 height 21
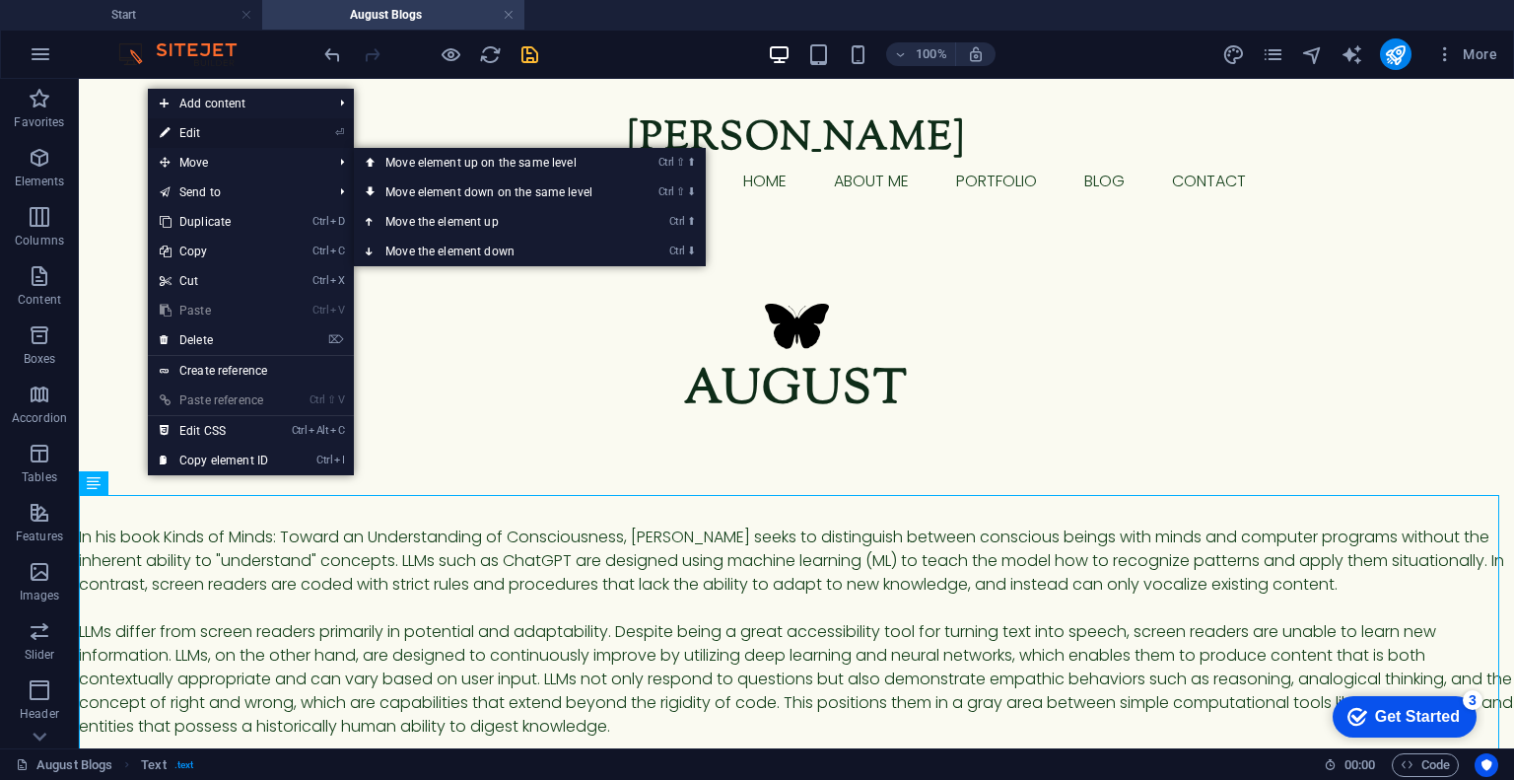
click at [221, 140] on link "⏎ Edit" at bounding box center [214, 133] width 132 height 30
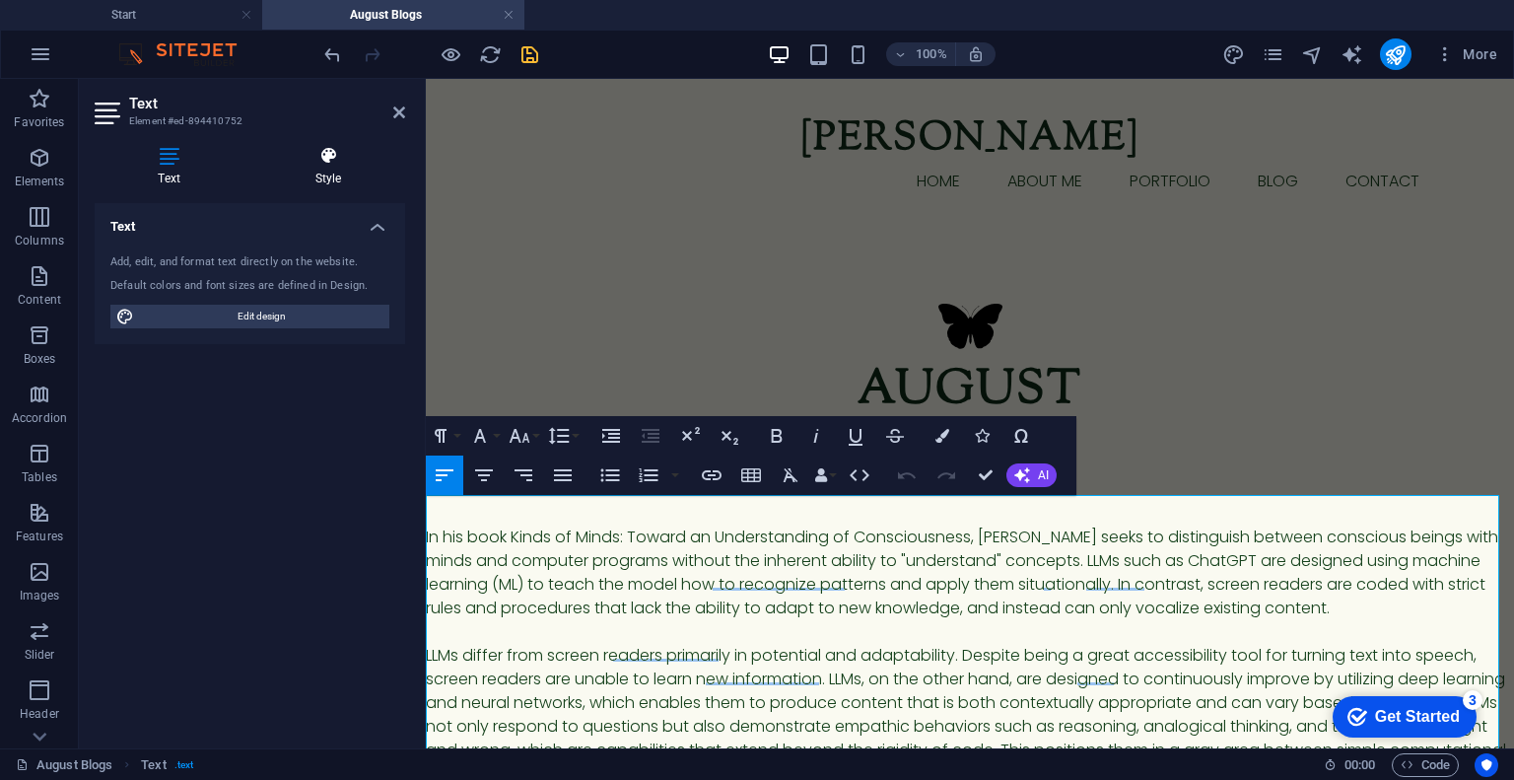
click at [336, 164] on icon at bounding box center [328, 156] width 154 height 20
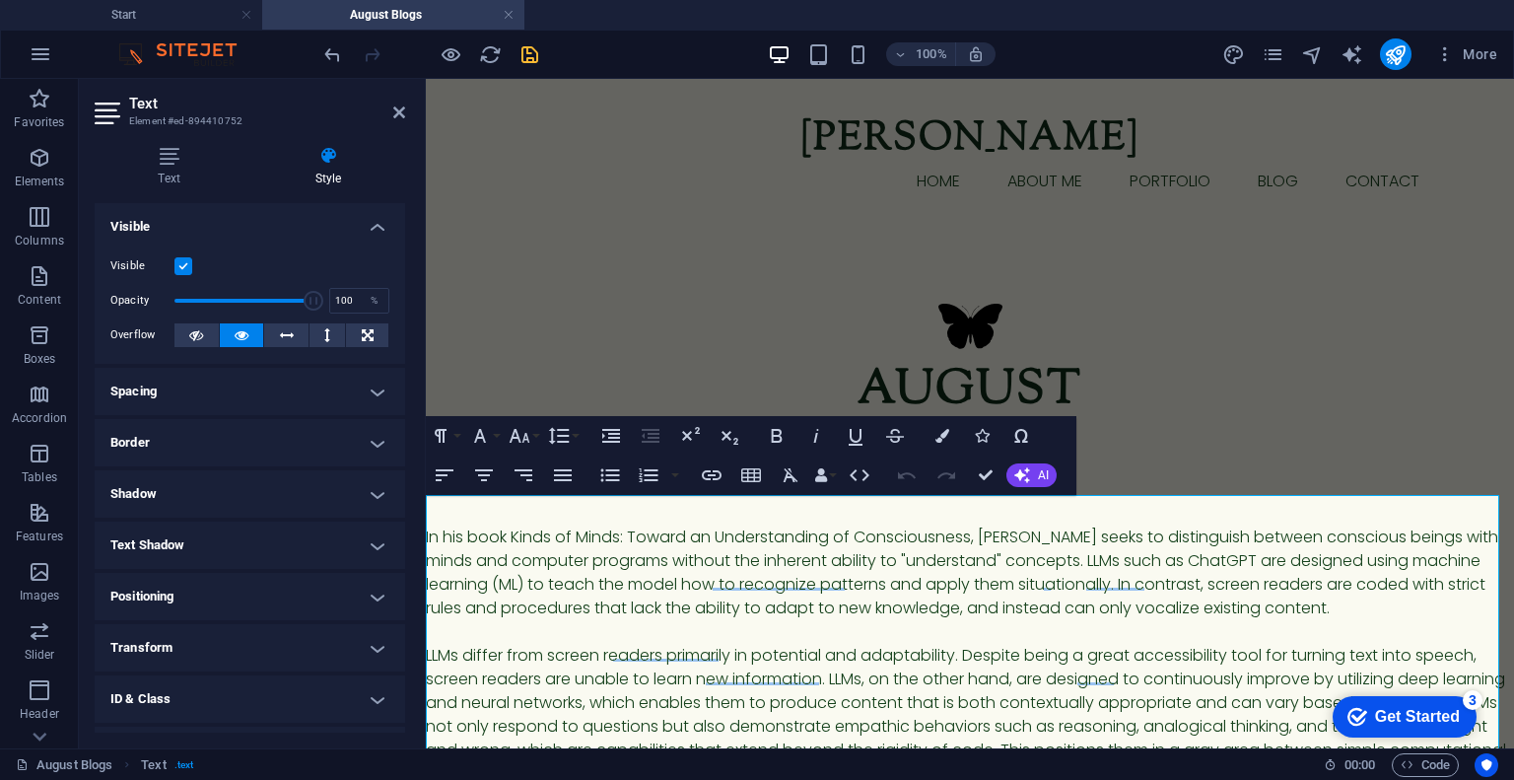
click at [184, 595] on h4 "Positioning" at bounding box center [250, 596] width 311 height 47
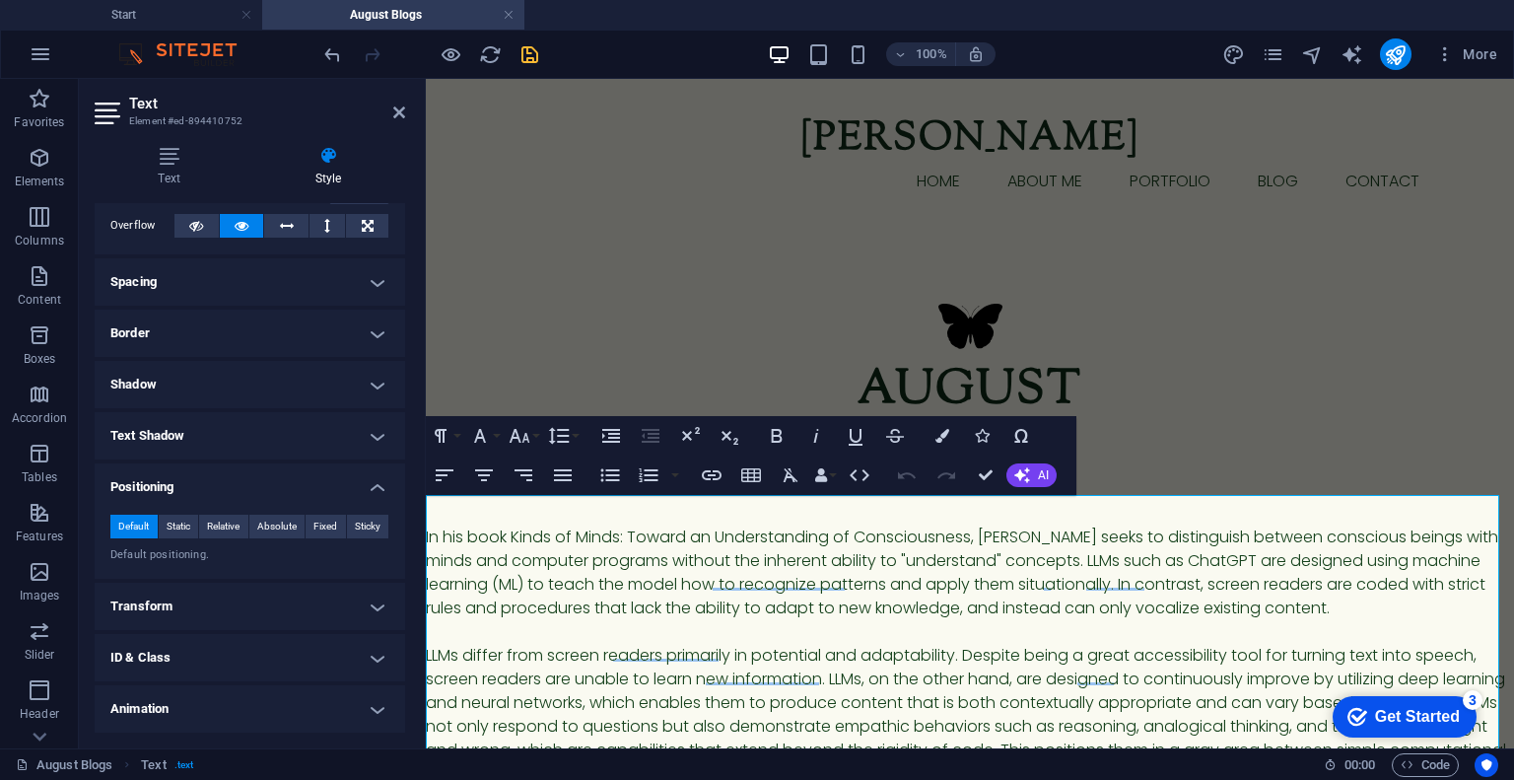
scroll to position [161, 0]
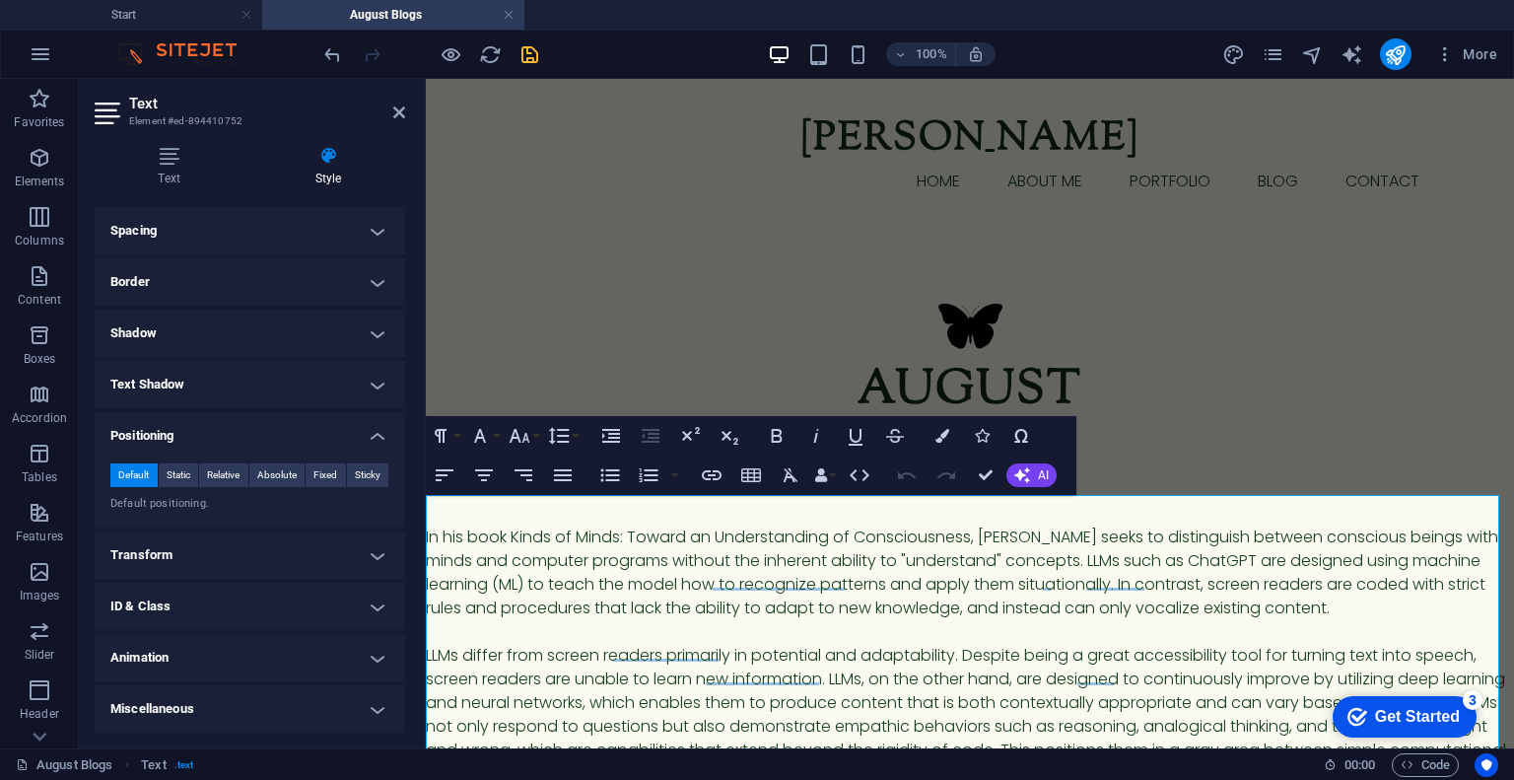
click at [230, 535] on h4 "Transform" at bounding box center [250, 554] width 311 height 47
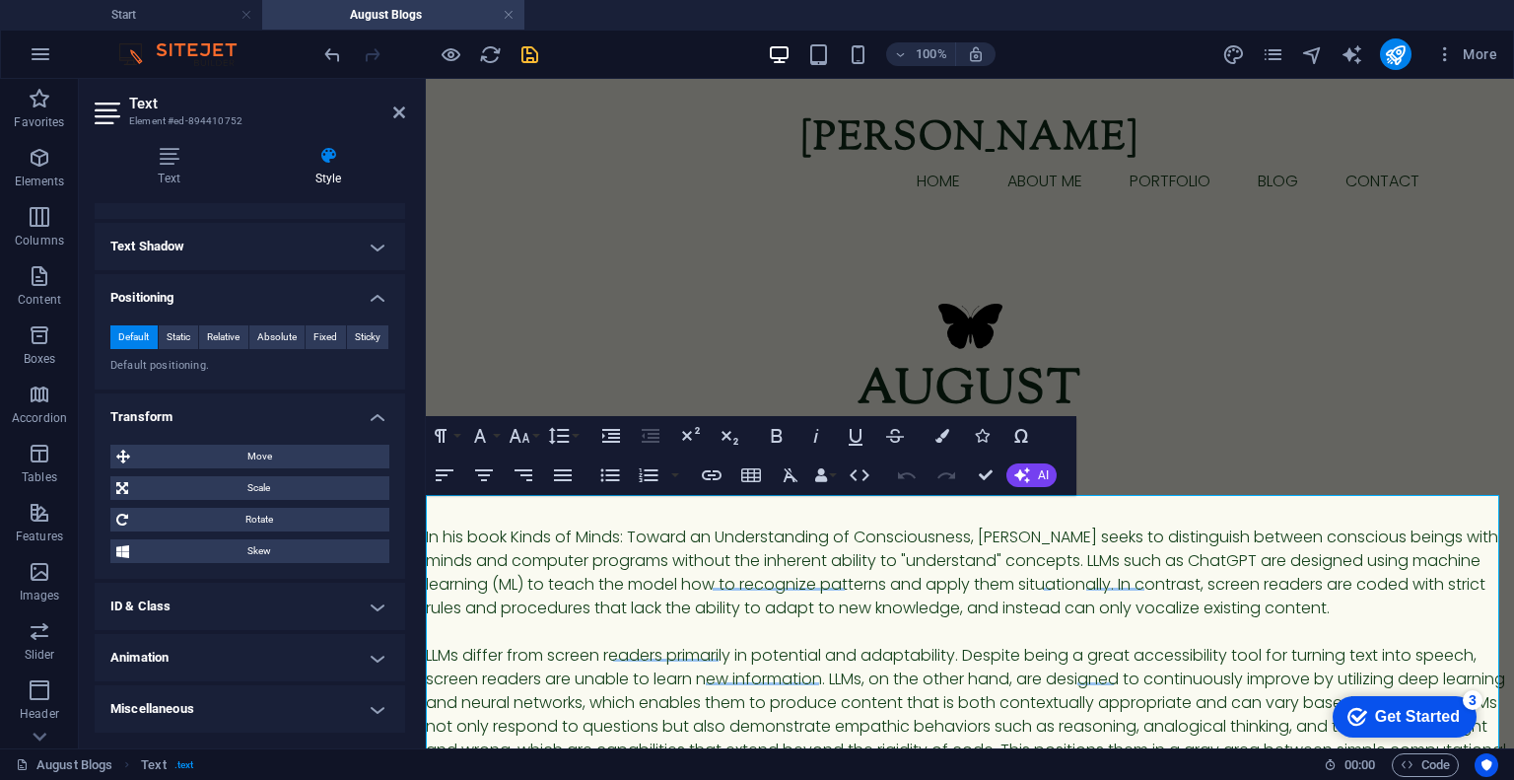
scroll to position [298, 0]
click at [241, 491] on span "Scale" at bounding box center [258, 489] width 249 height 24
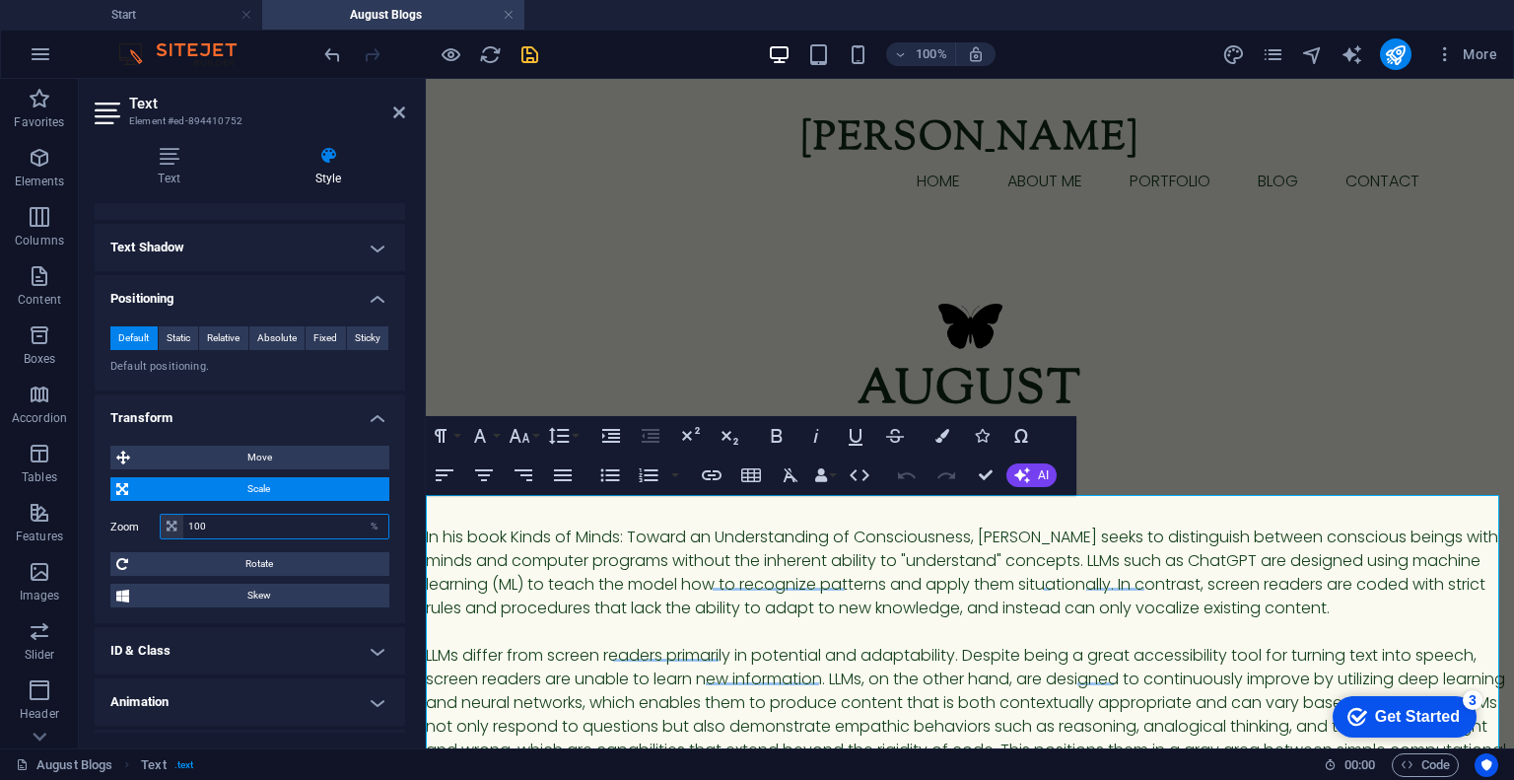
click at [218, 523] on input "100" at bounding box center [285, 527] width 205 height 24
type input "1"
type input "90"
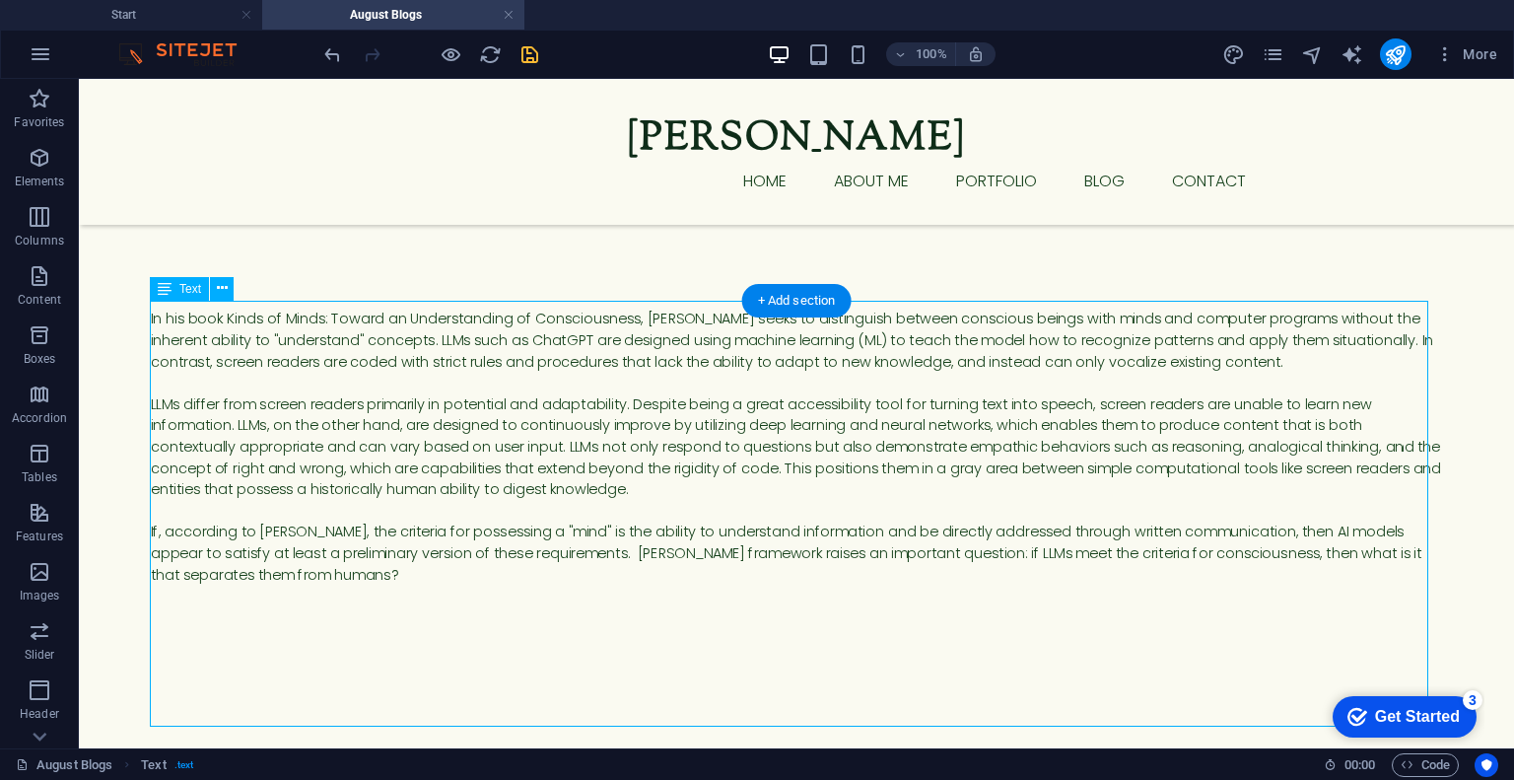
scroll to position [217, 0]
click at [410, 575] on div "In his book Kinds of Minds: Toward an Understanding of Consciousness, [PERSON_N…" at bounding box center [796, 522] width 1291 height 426
click at [403, 571] on div "In his book Kinds of Minds: Toward an Understanding of Consciousness, [PERSON_N…" at bounding box center [796, 522] width 1291 height 426
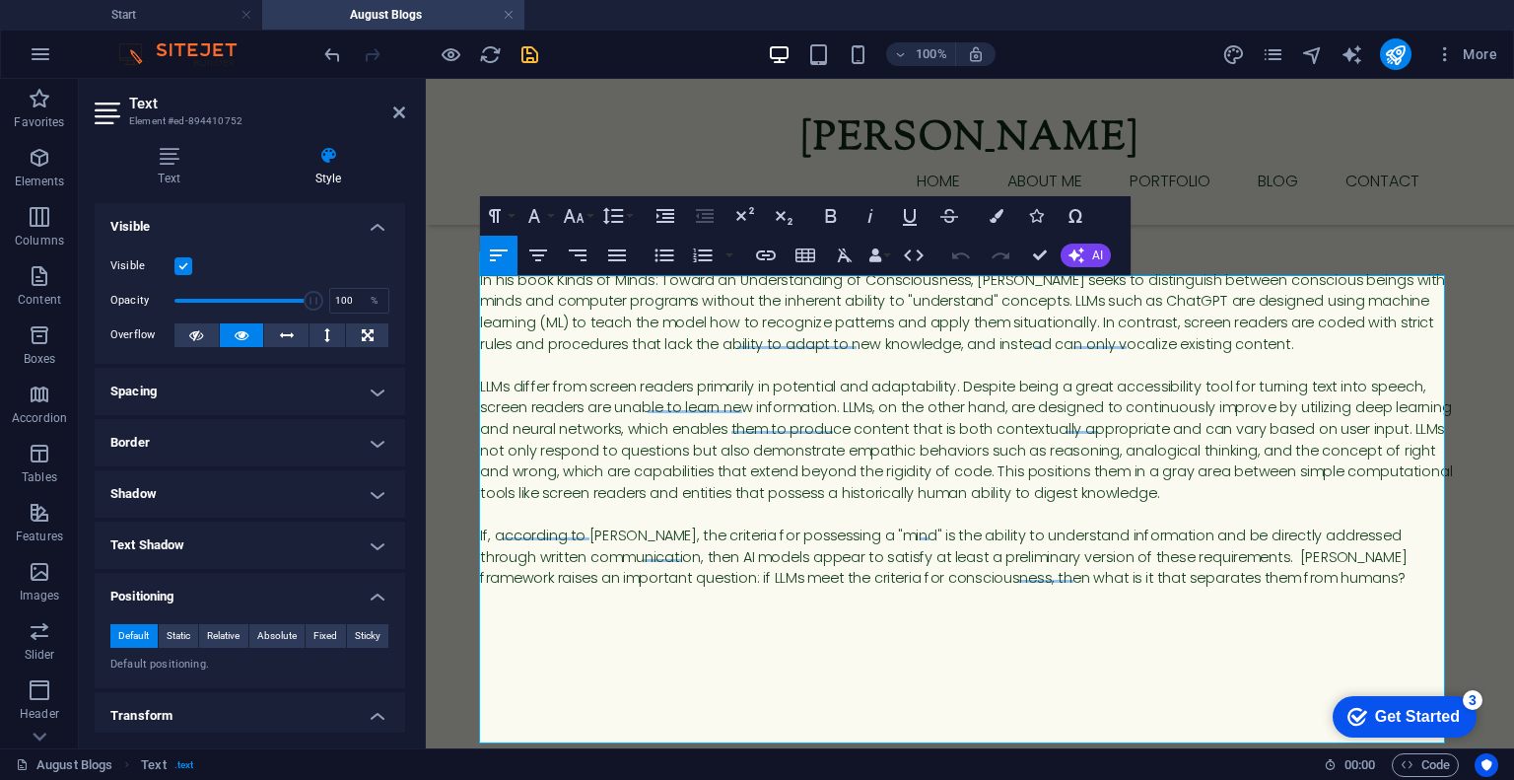
scroll to position [259, 0]
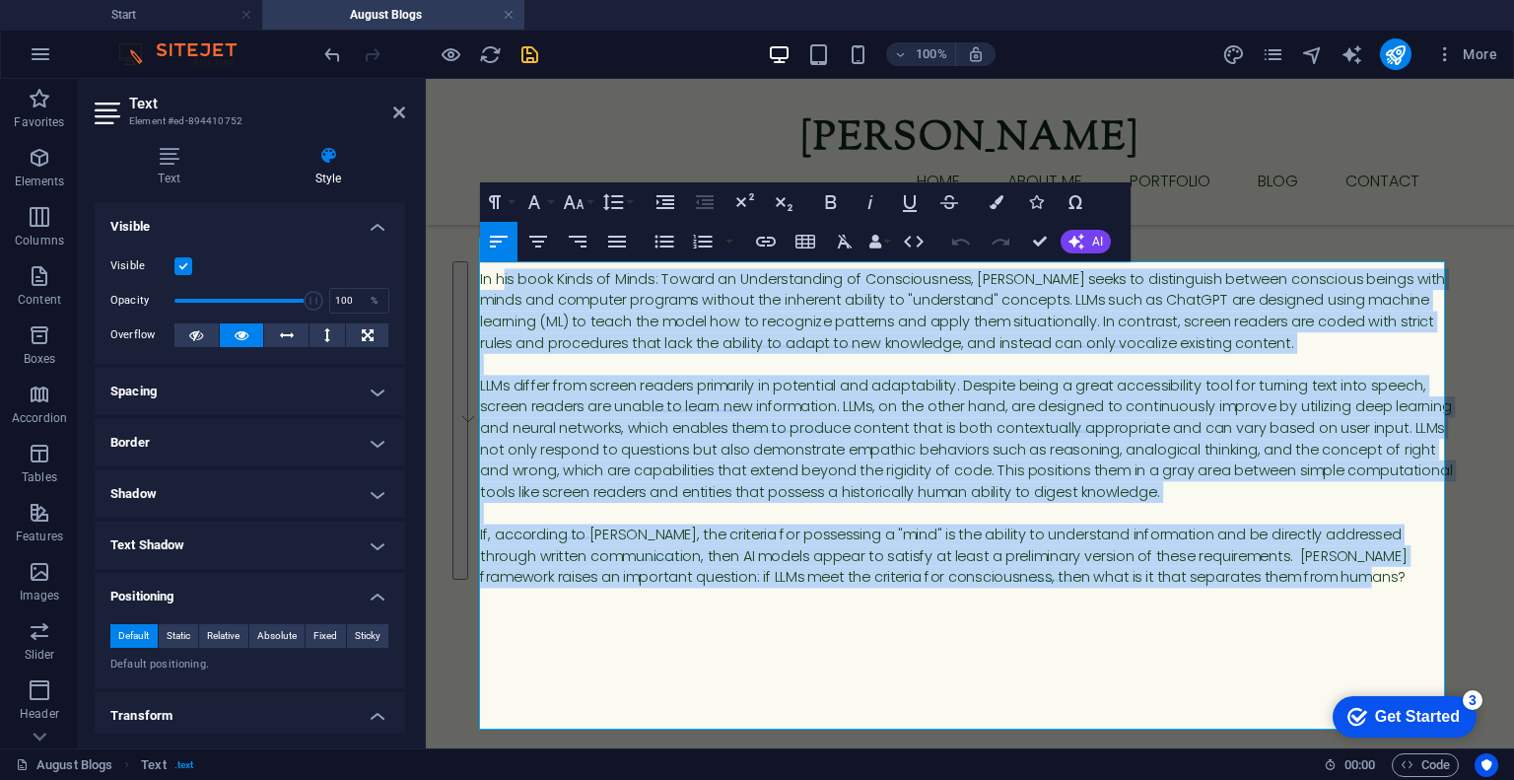
drag, startPoint x: 1301, startPoint y: 575, endPoint x: 497, endPoint y: 268, distance: 860.8
click at [497, 268] on div "In his book Kinds of Minds: Toward an Understanding of Consciousness, [PERSON_N…" at bounding box center [970, 502] width 980 height 468
copy div "Lo ips dolo Sitam co Adipi: Elitse do Eiusmodtempor in Utlaboreetdol, Magnaa En…"
click at [1209, 231] on div "august" at bounding box center [970, 31] width 1088 height 423
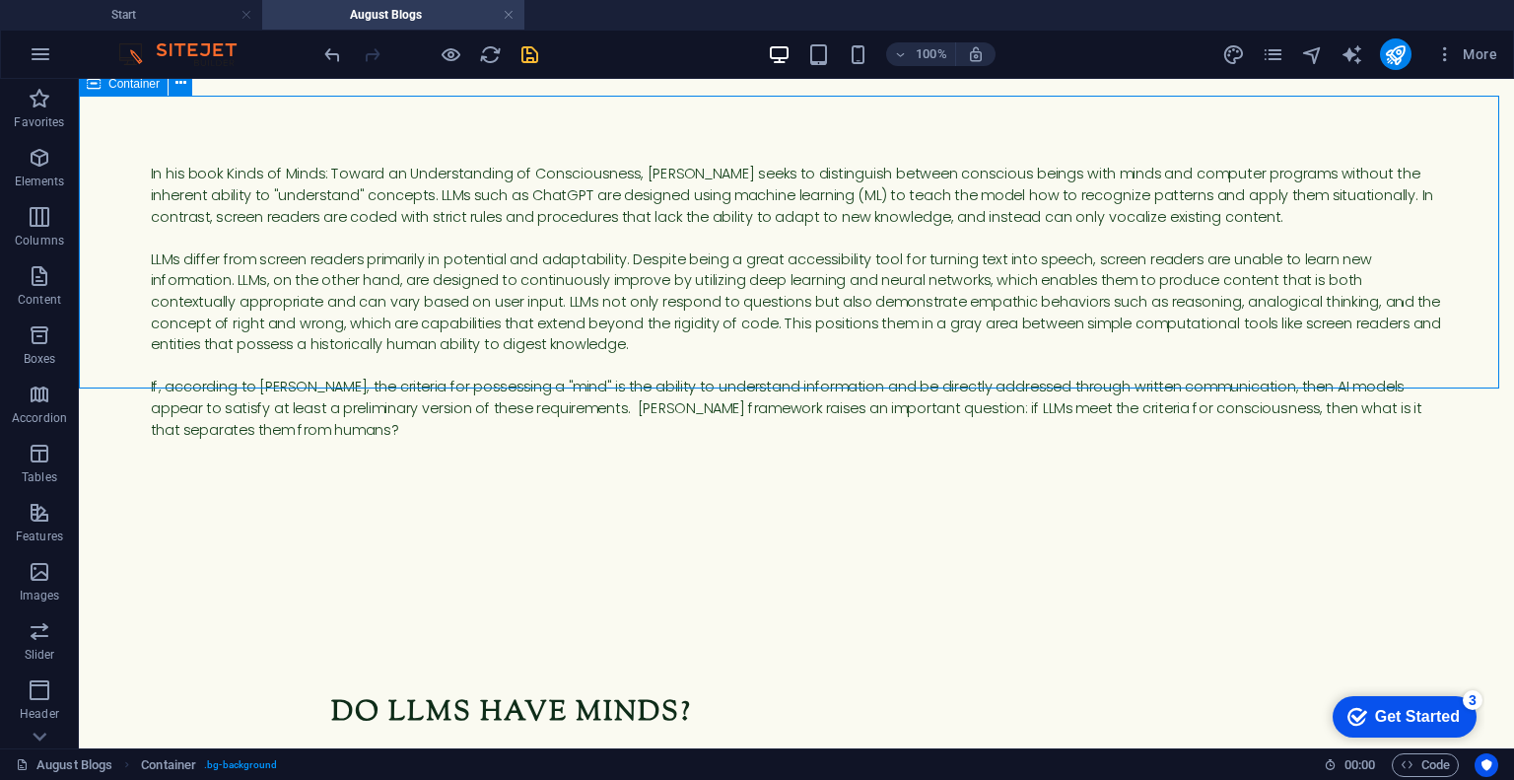
scroll to position [434, 0]
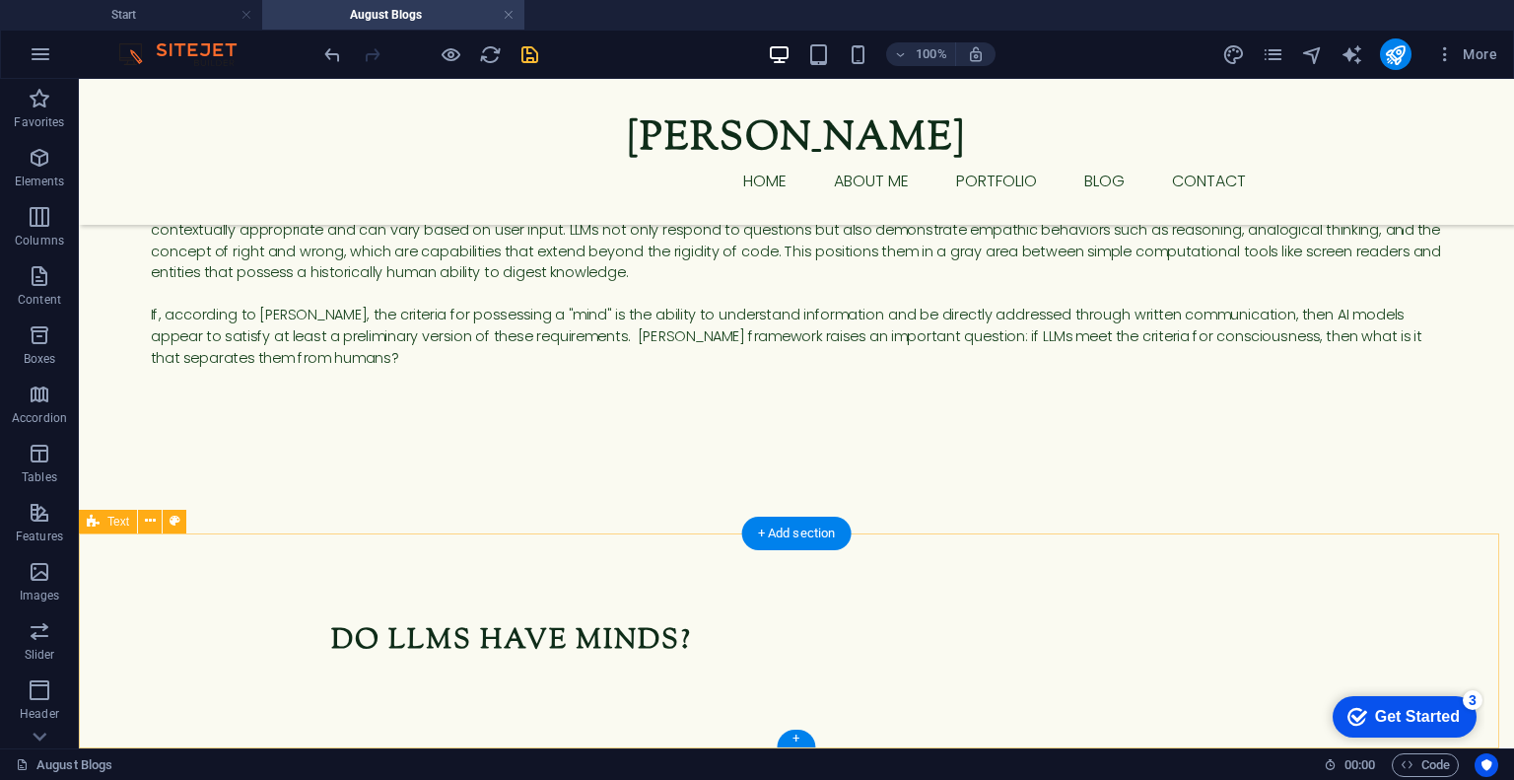
click at [640, 713] on div "Do LLms have minds?" at bounding box center [796, 648] width 1435 height 215
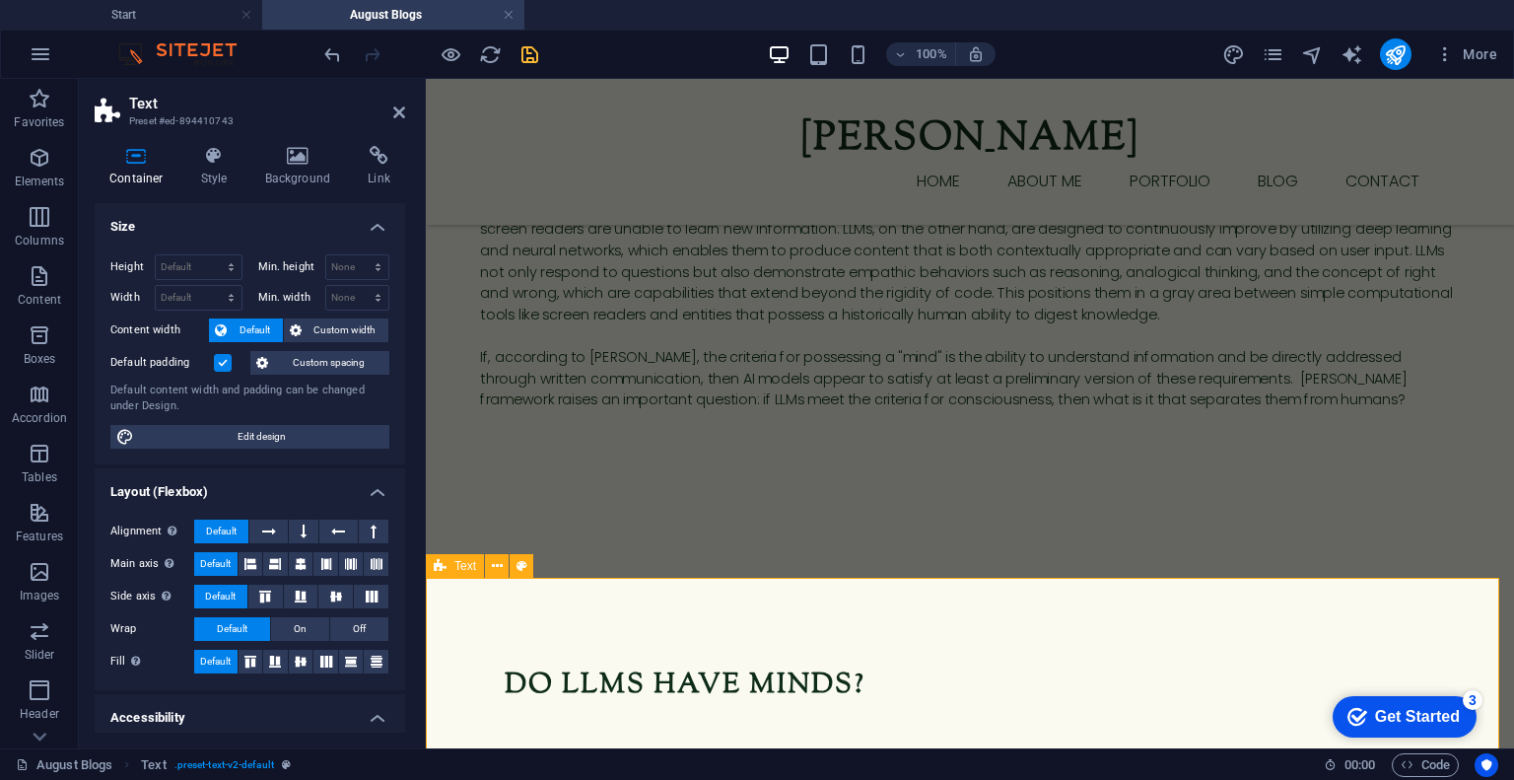
scroll to position [481, 0]
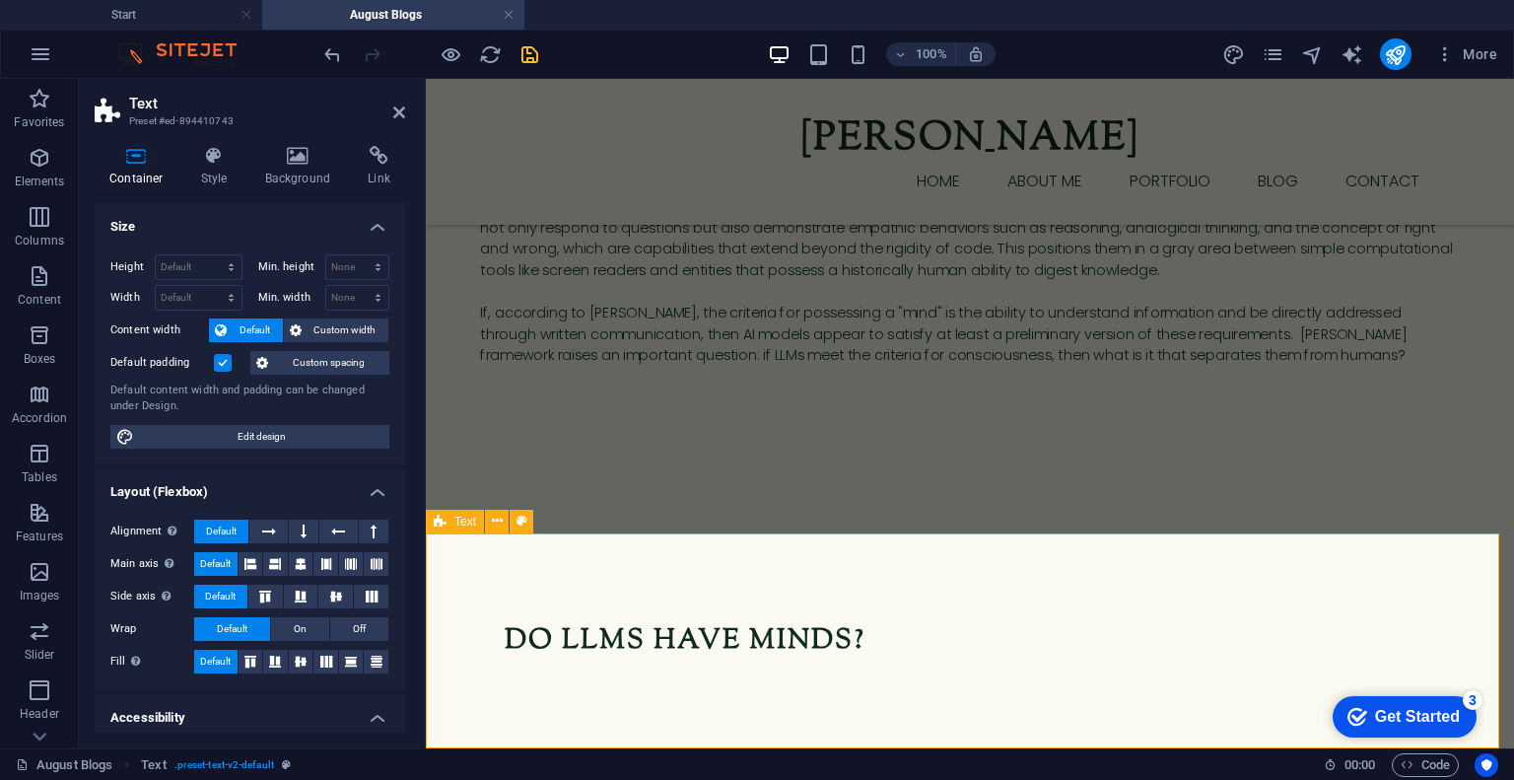
click at [582, 709] on div "Do LLms have minds?" at bounding box center [970, 648] width 1088 height 215
click at [500, 520] on icon at bounding box center [497, 521] width 11 height 21
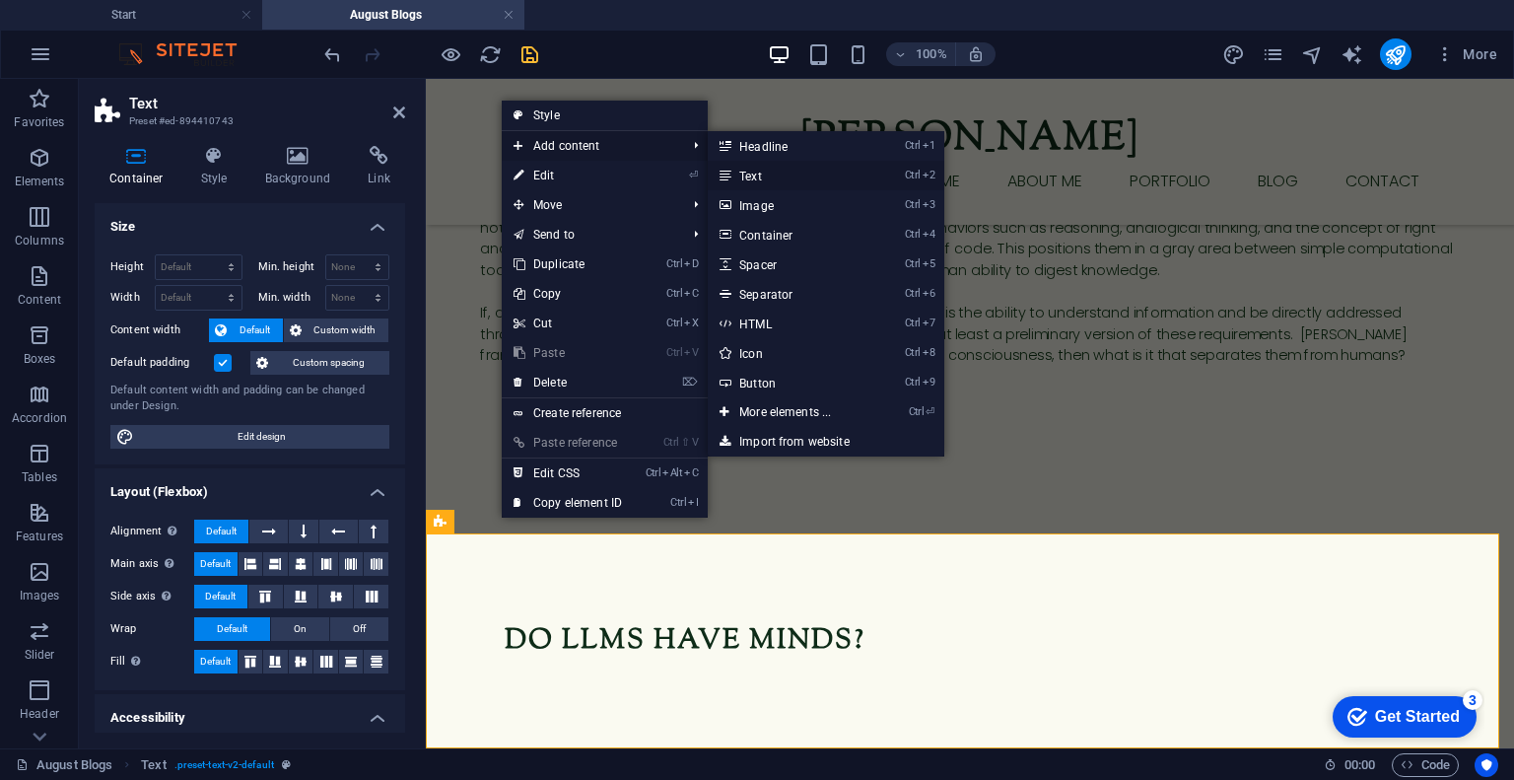
click at [776, 173] on link "Ctrl 2 Text" at bounding box center [789, 176] width 163 height 30
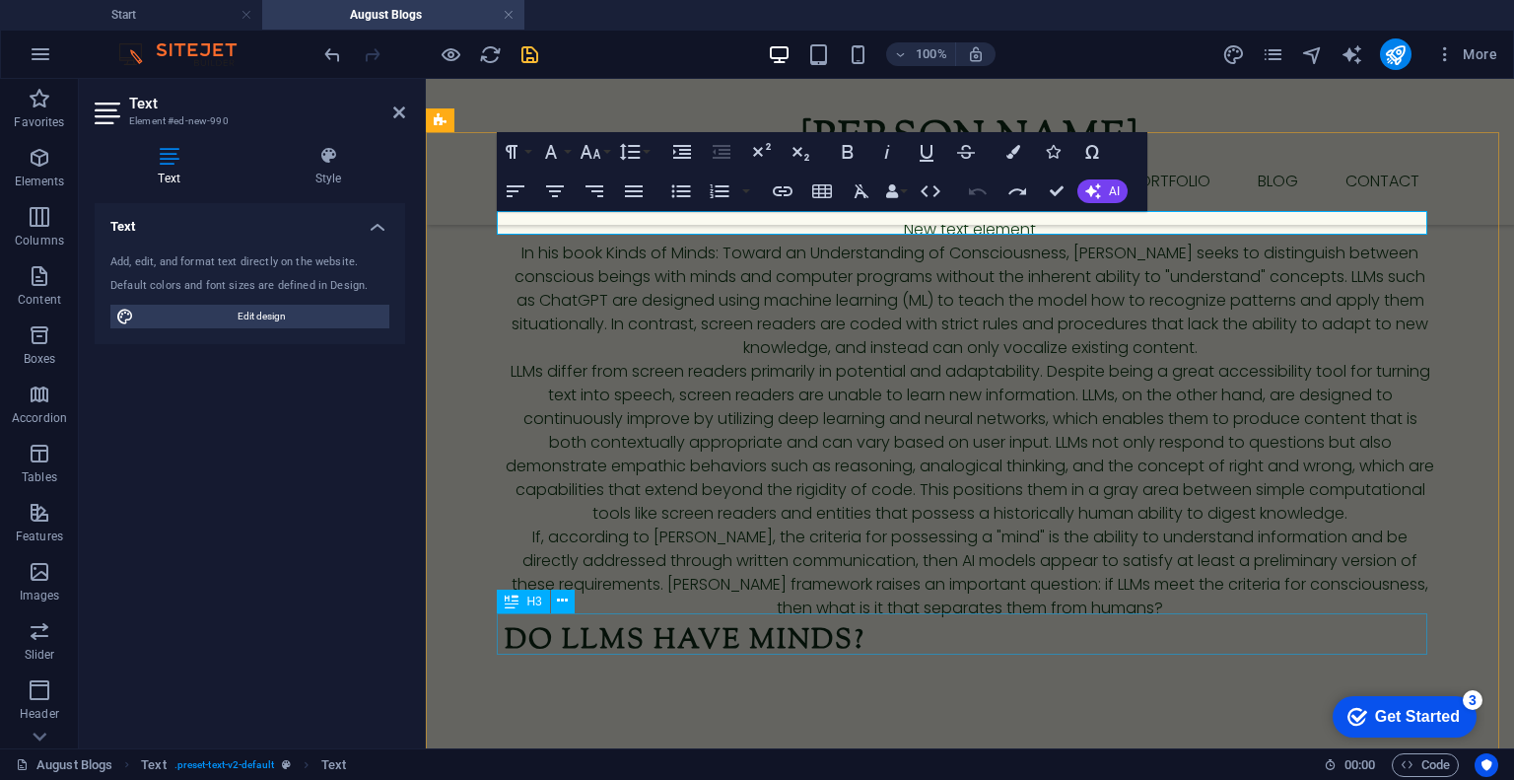
scroll to position [883, 0]
click at [334, 51] on icon "undo" at bounding box center [332, 54] width 23 height 23
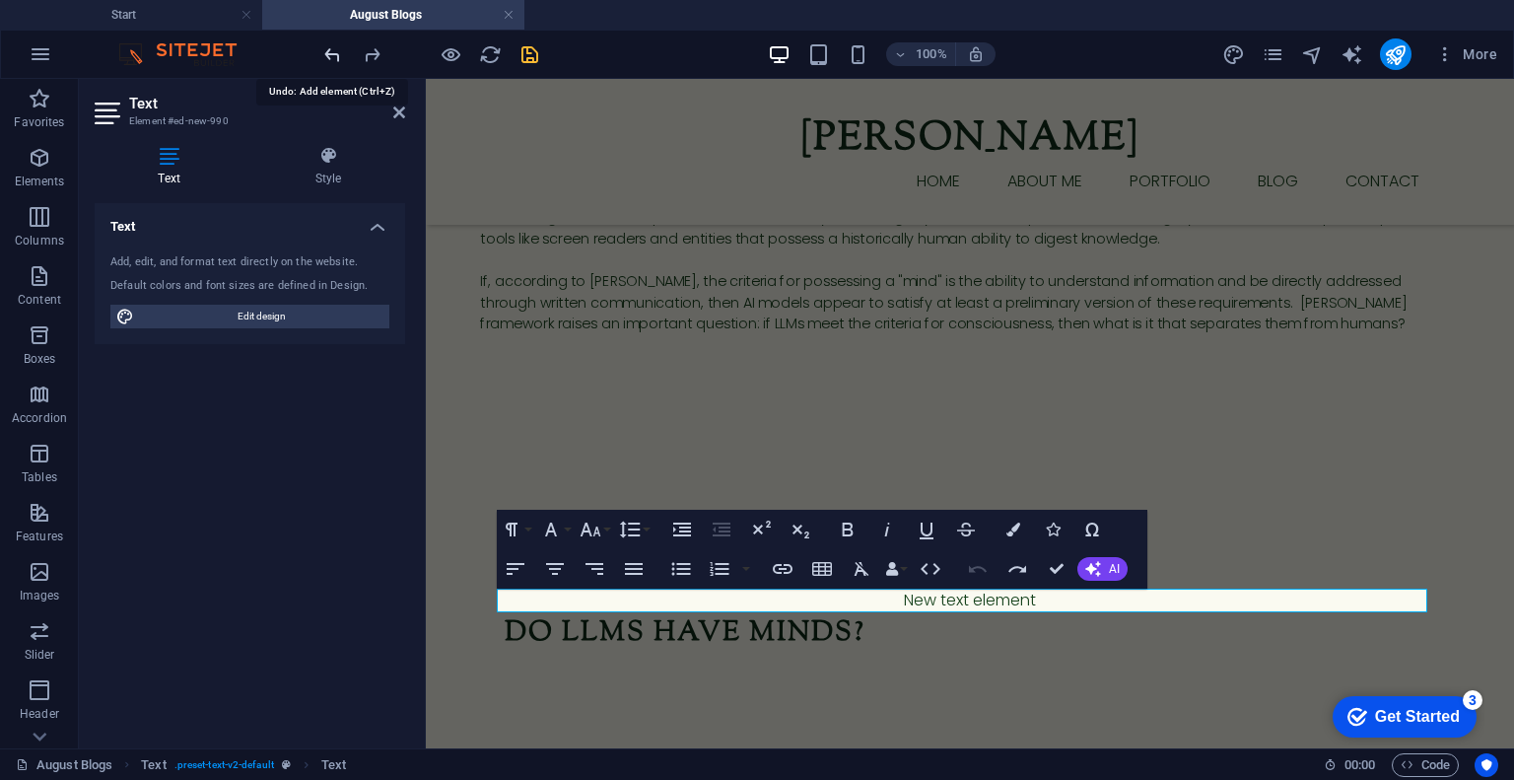
scroll to position [505, 0]
click at [1045, 599] on p "New text element" at bounding box center [970, 608] width 931 height 24
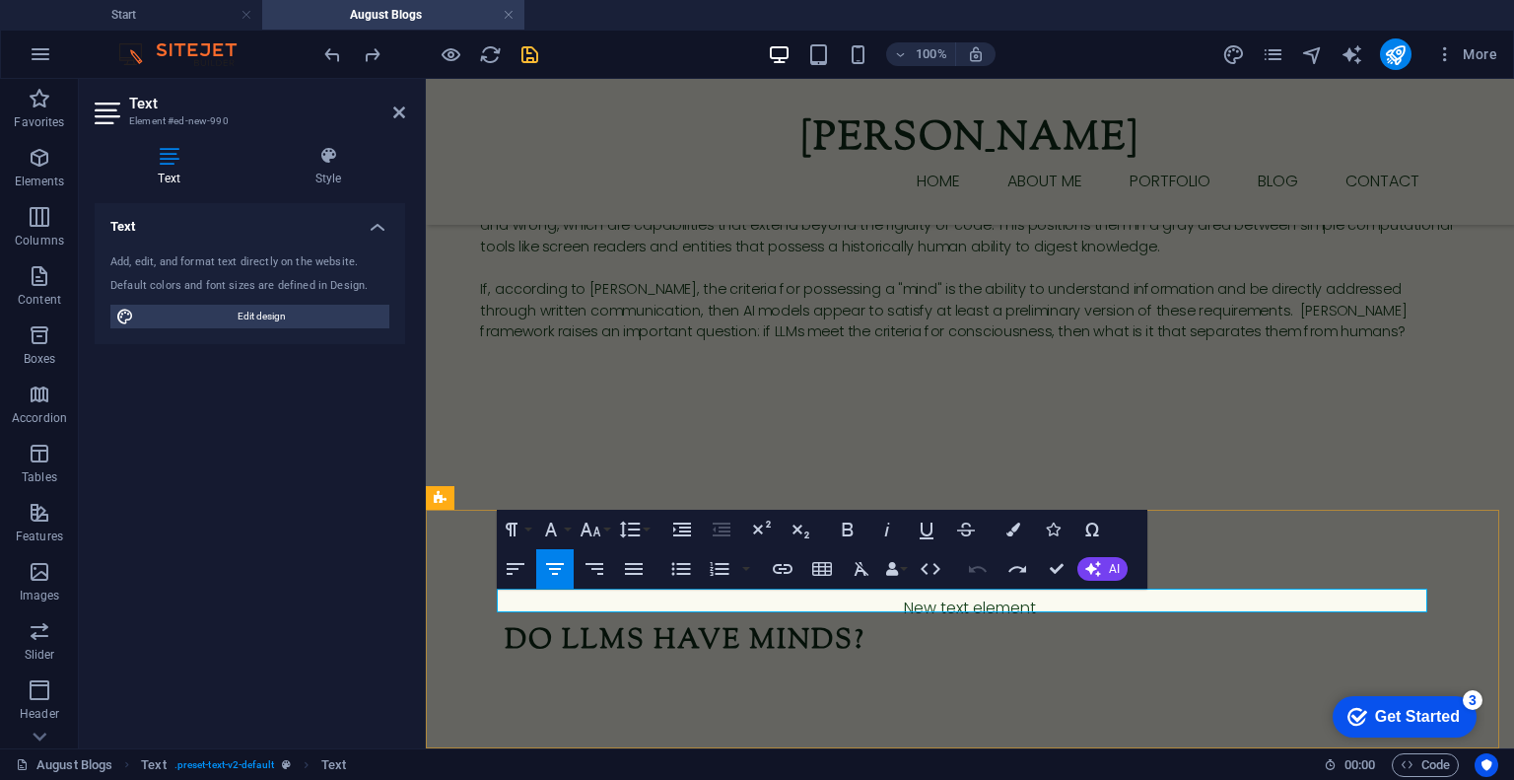
click at [1045, 599] on p "New text element" at bounding box center [970, 608] width 931 height 24
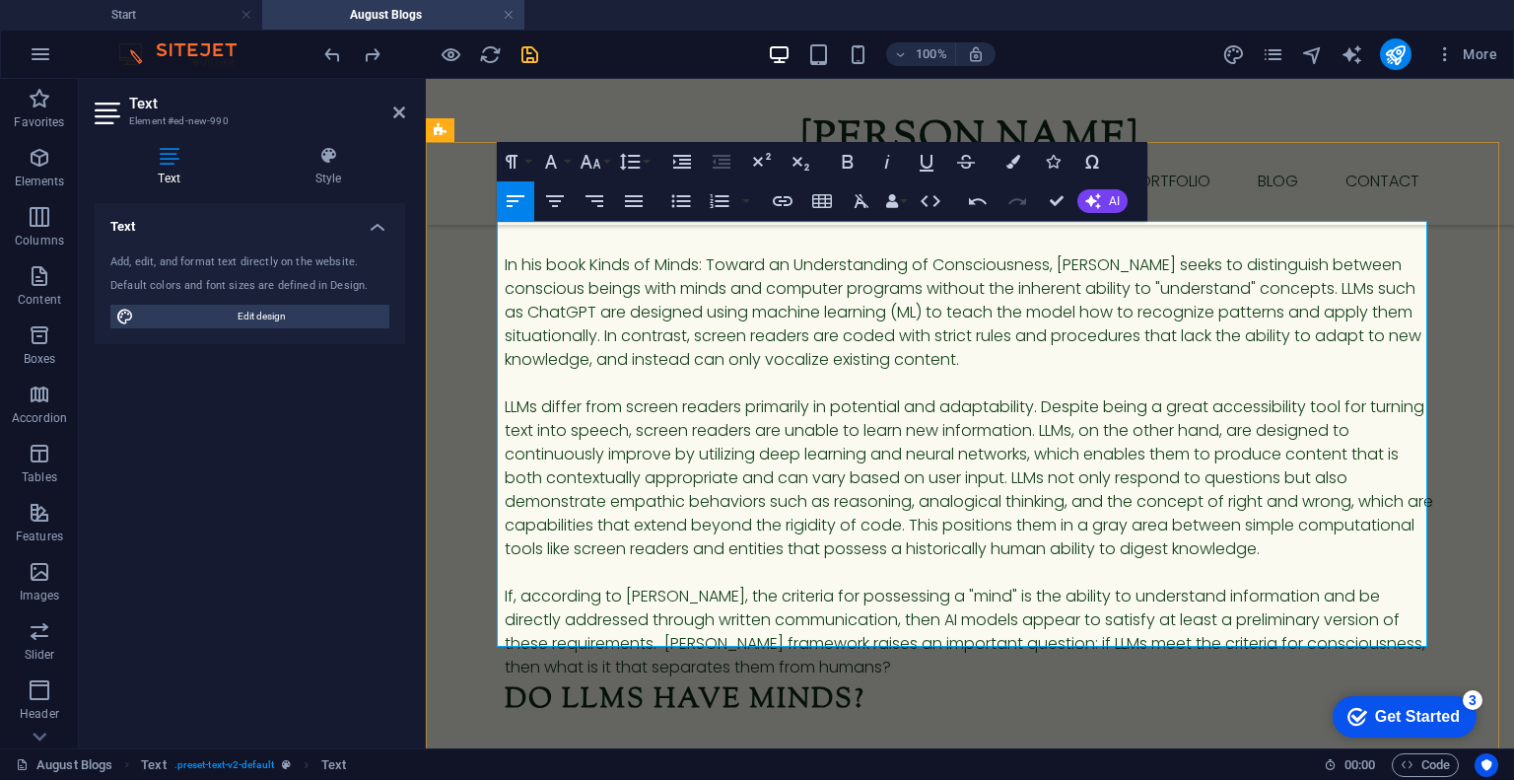
scroll to position [901, 0]
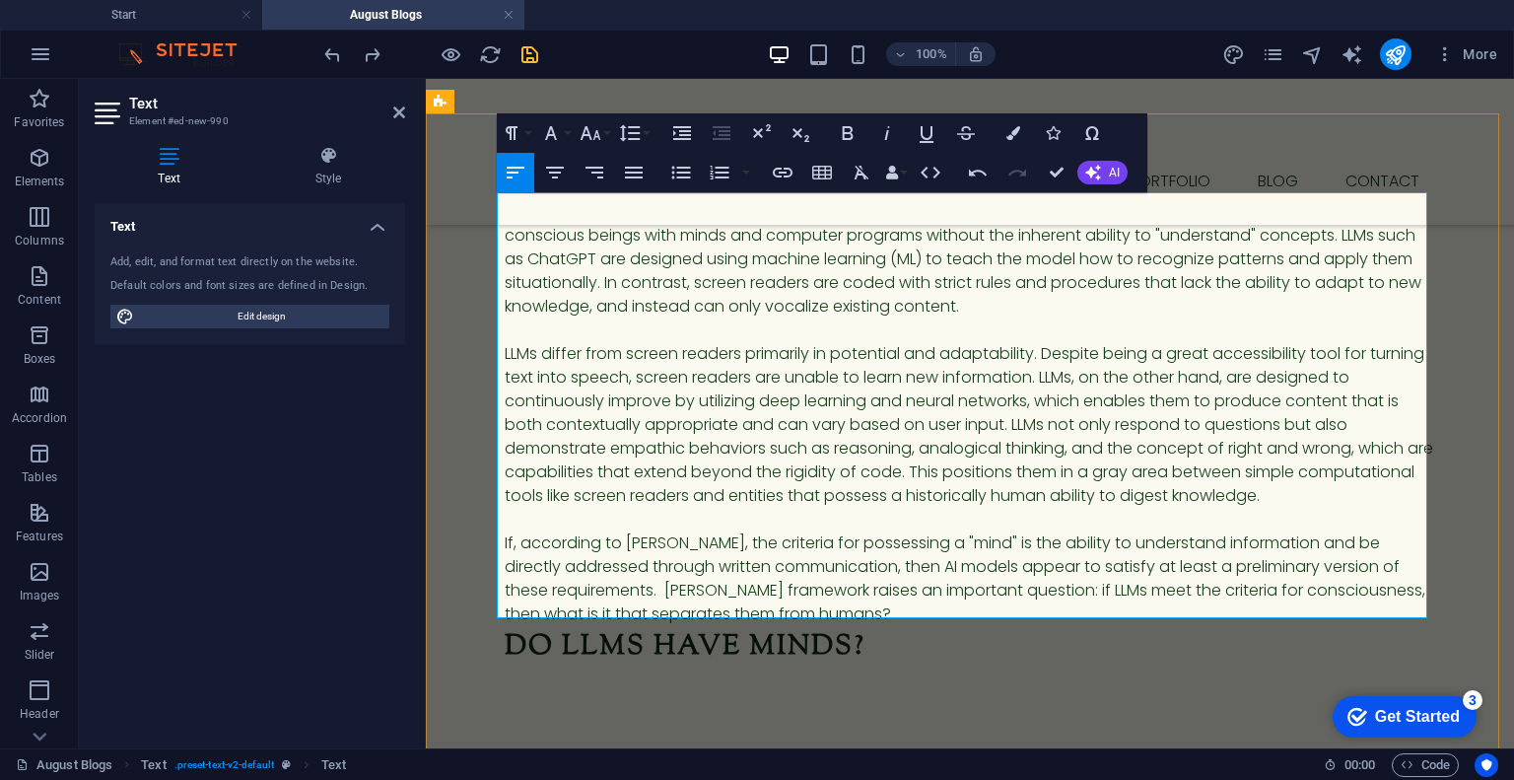
click at [505, 208] on p "In his book Kinds of Minds: Toward an Understanding of Consciousness, [PERSON_N…" at bounding box center [970, 259] width 931 height 118
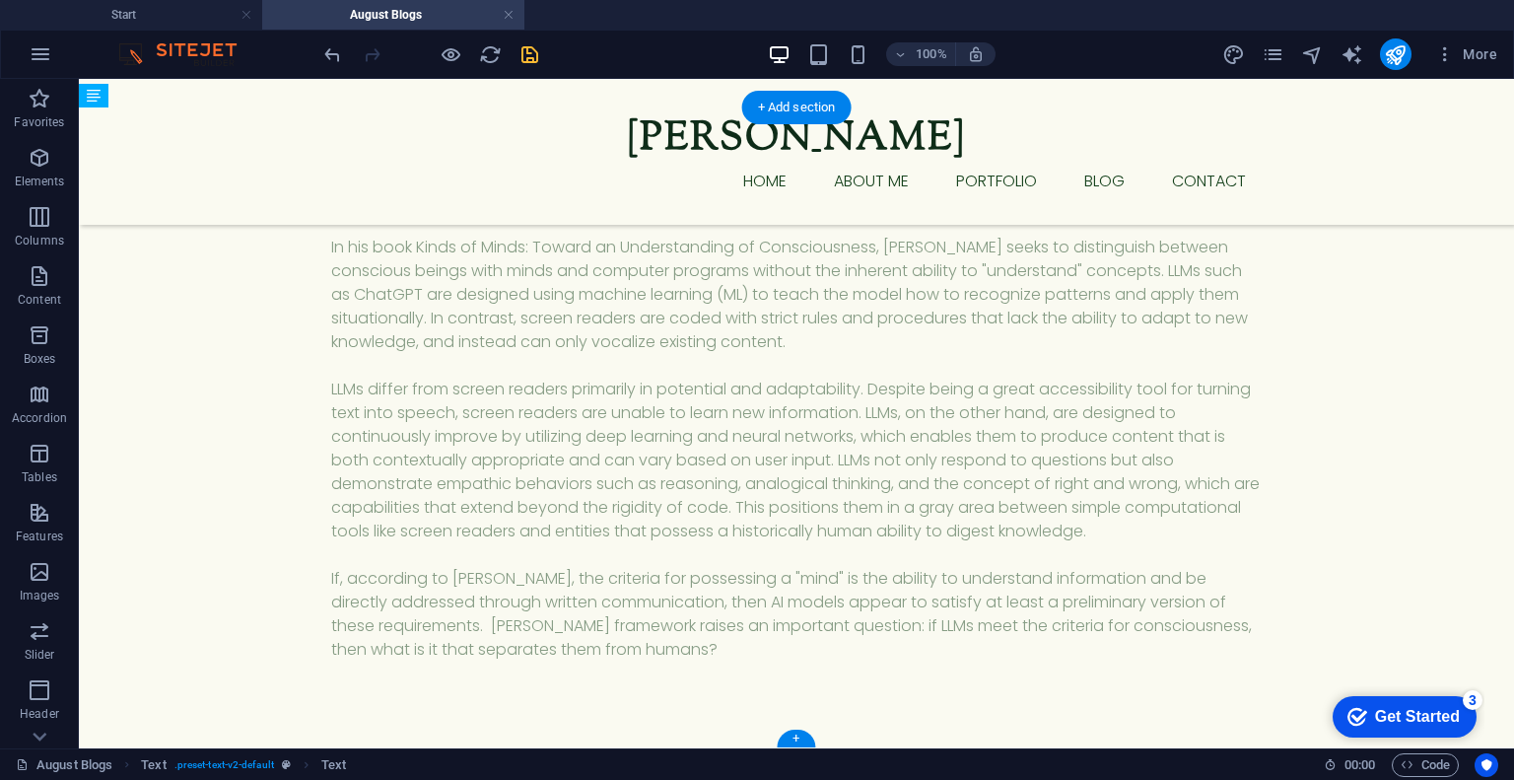
scroll to position [860, 0]
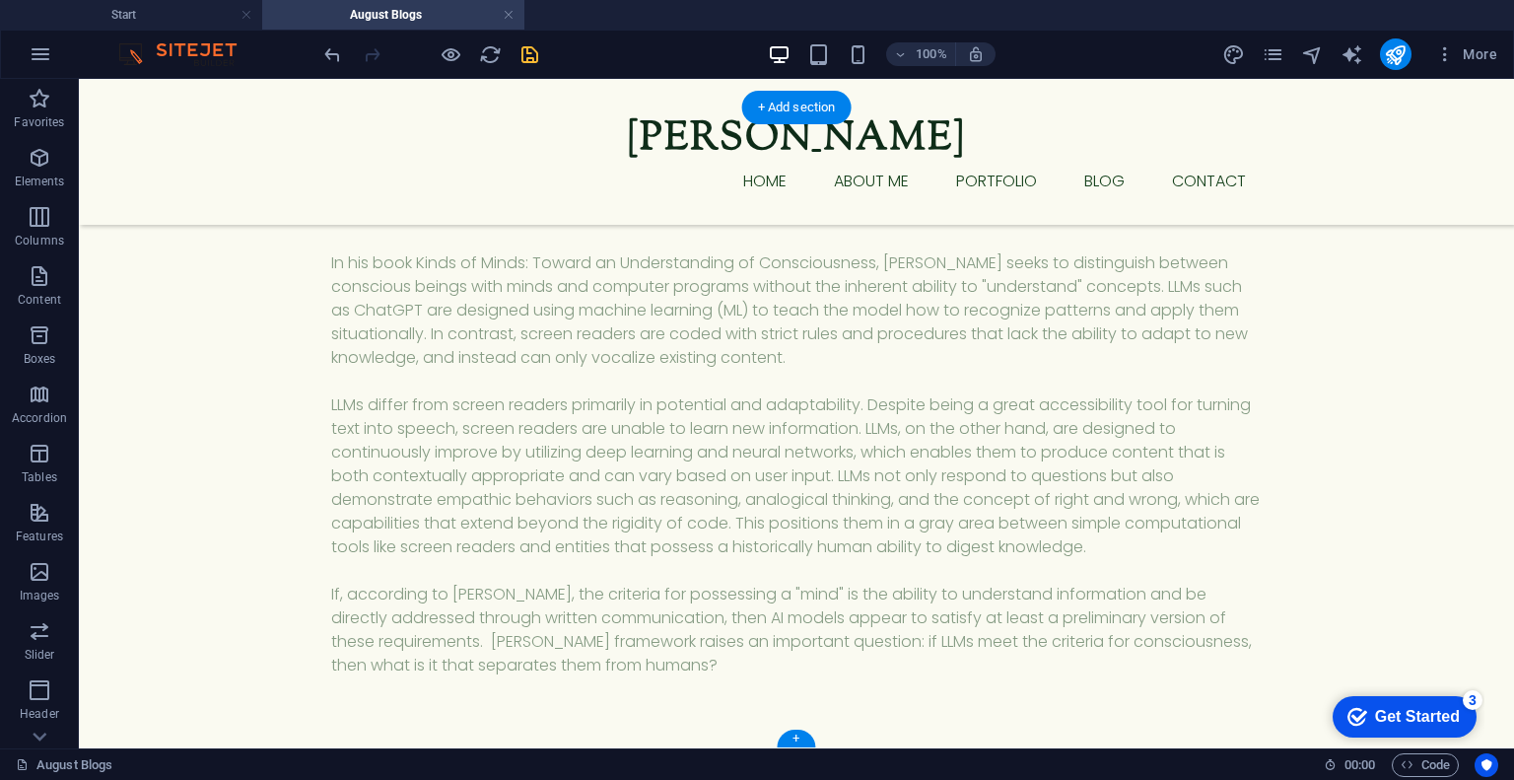
drag, startPoint x: 667, startPoint y: 392, endPoint x: 652, endPoint y: 471, distance: 80.4
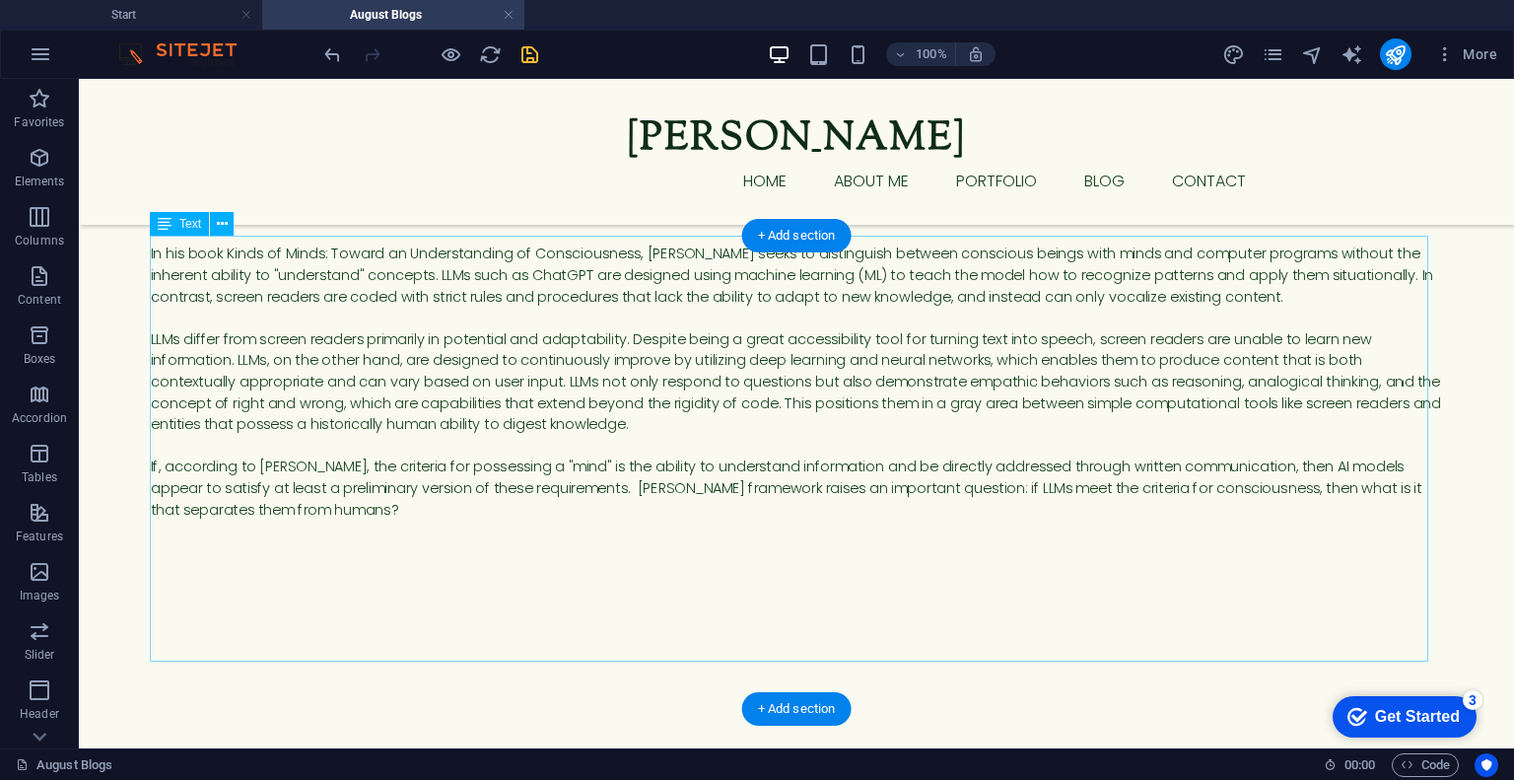
scroll to position [237, 0]
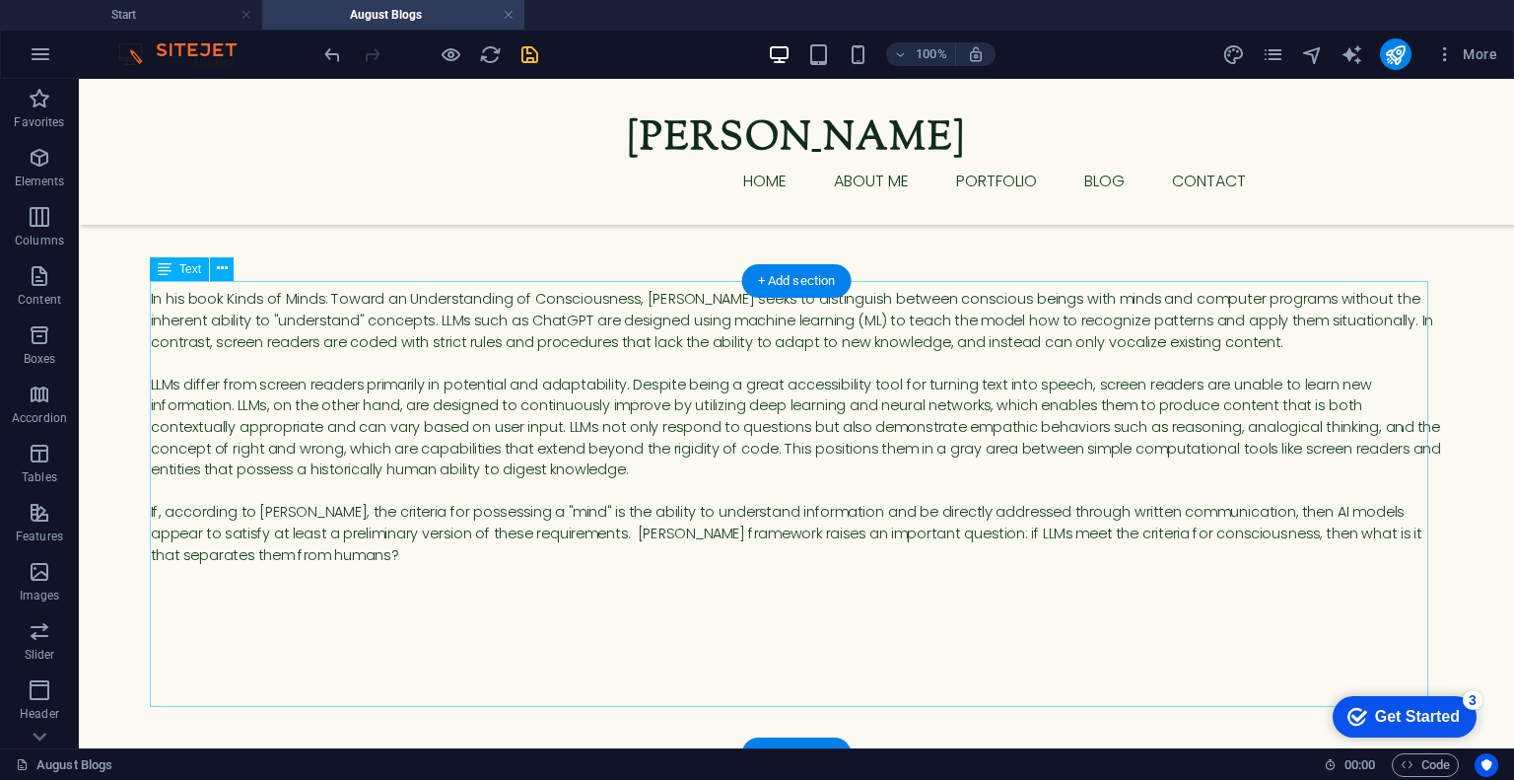
click at [553, 590] on div "In his book Kinds of Minds: Toward an Understanding of Consciousness, [PERSON_N…" at bounding box center [796, 502] width 1291 height 426
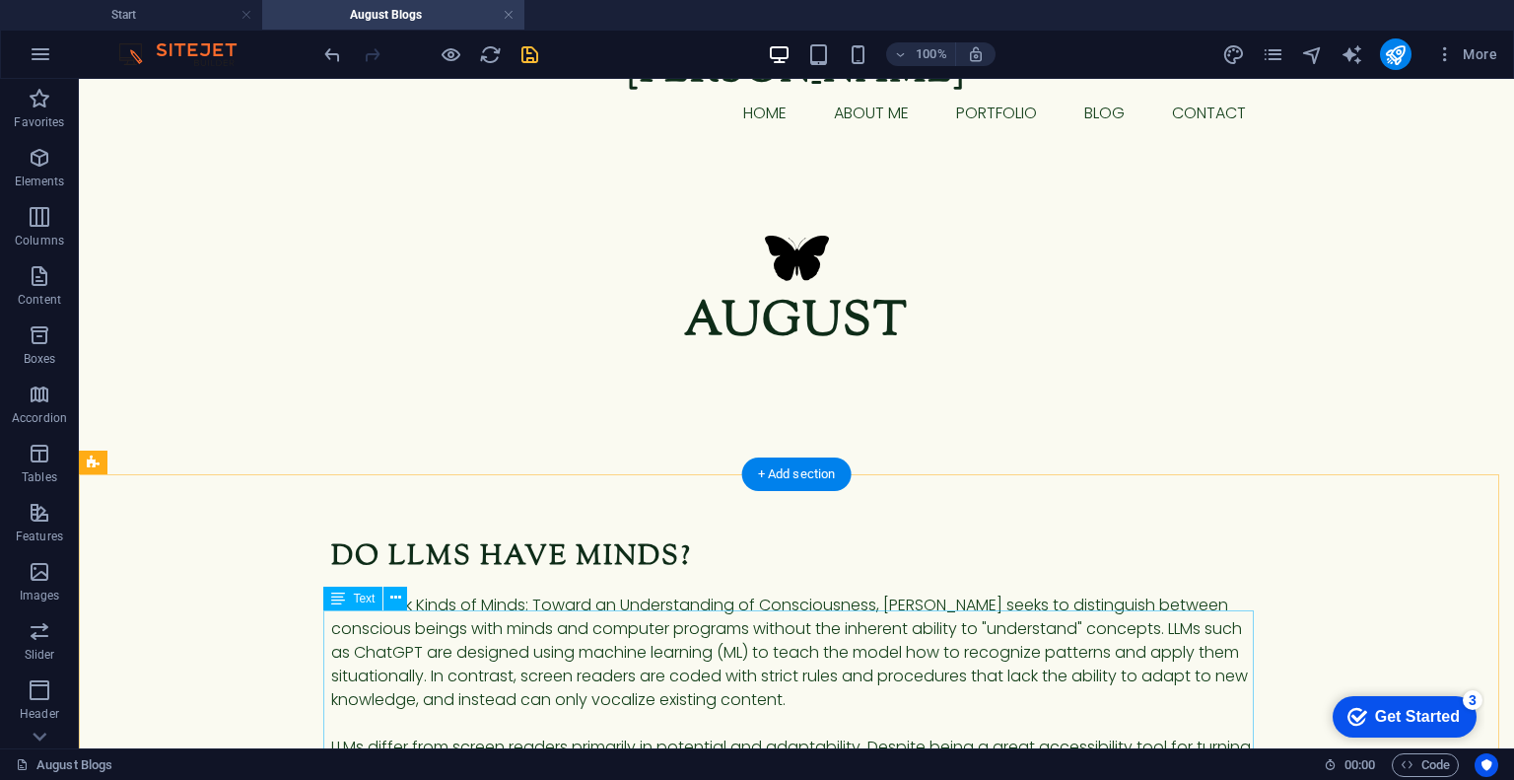
scroll to position [0, 0]
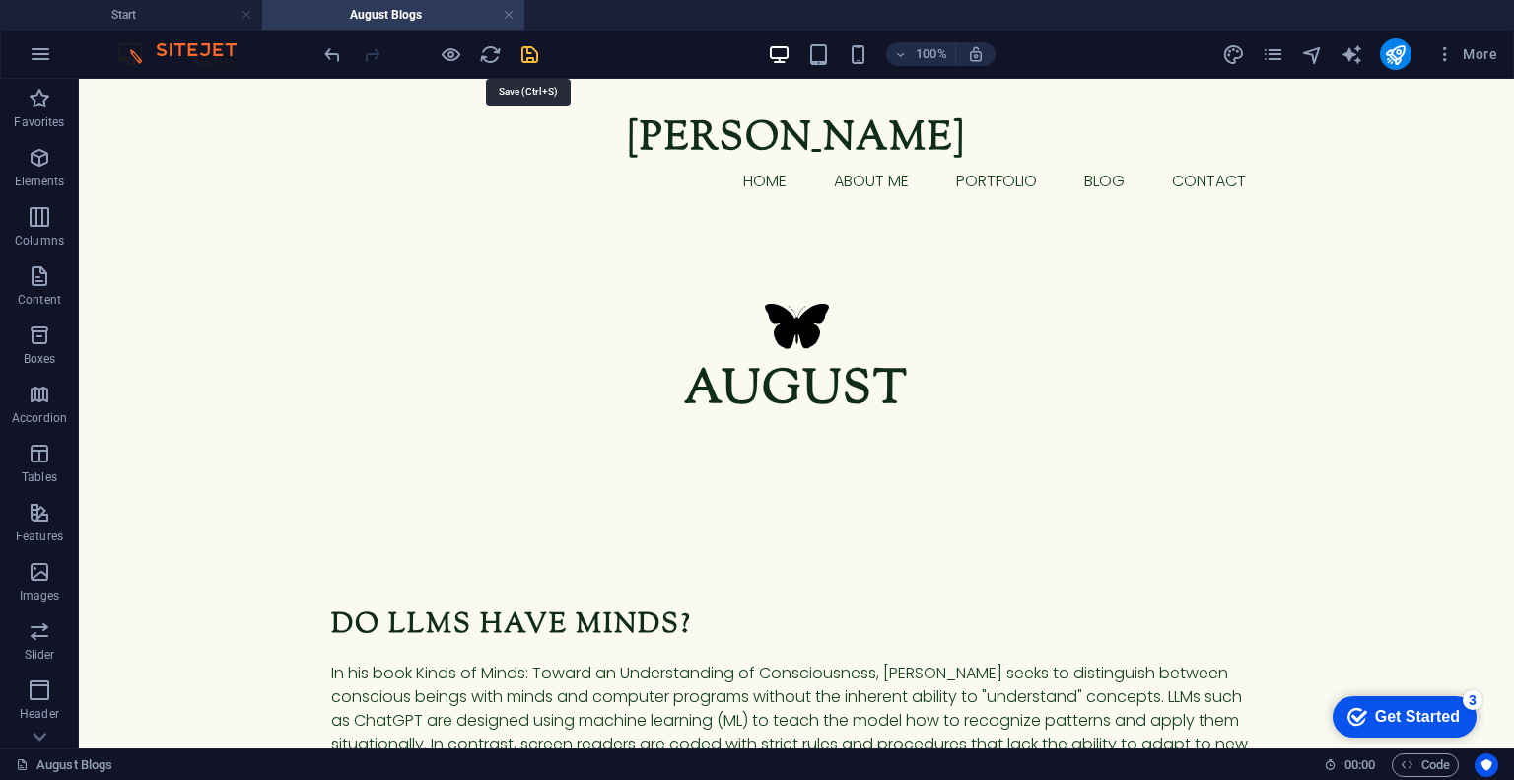
click at [520, 43] on icon "save" at bounding box center [530, 54] width 23 height 23
click at [1383, 53] on button "publish" at bounding box center [1396, 54] width 32 height 32
